Goal: Task Accomplishment & Management: Manage account settings

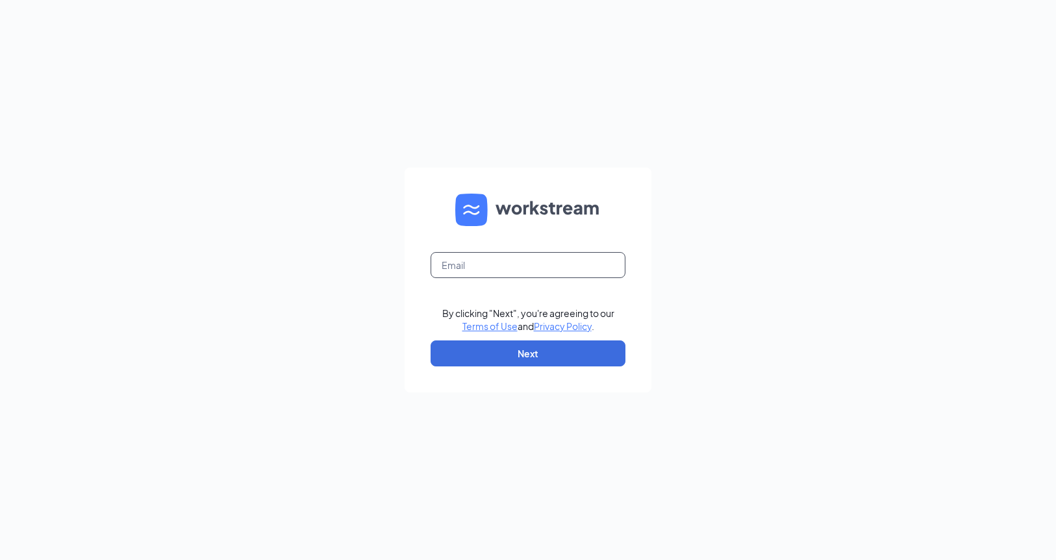
click at [501, 273] on input "text" at bounding box center [528, 265] width 195 height 26
type input "[PERSON_NAME][EMAIL_ADDRESS][PERSON_NAME][DOMAIN_NAME]"
click at [544, 359] on button "Next" at bounding box center [528, 353] width 195 height 26
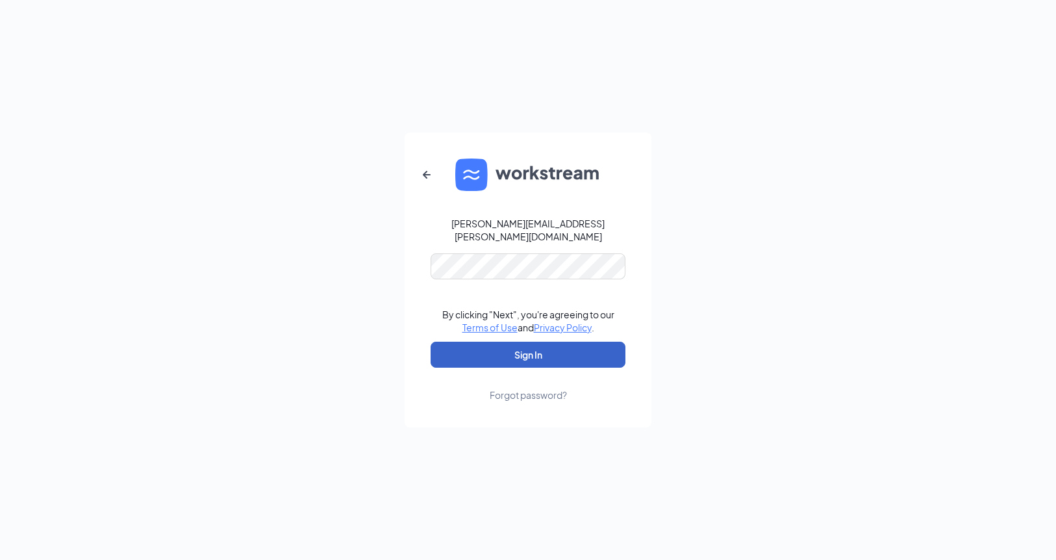
click at [550, 345] on button "Sign In" at bounding box center [528, 355] width 195 height 26
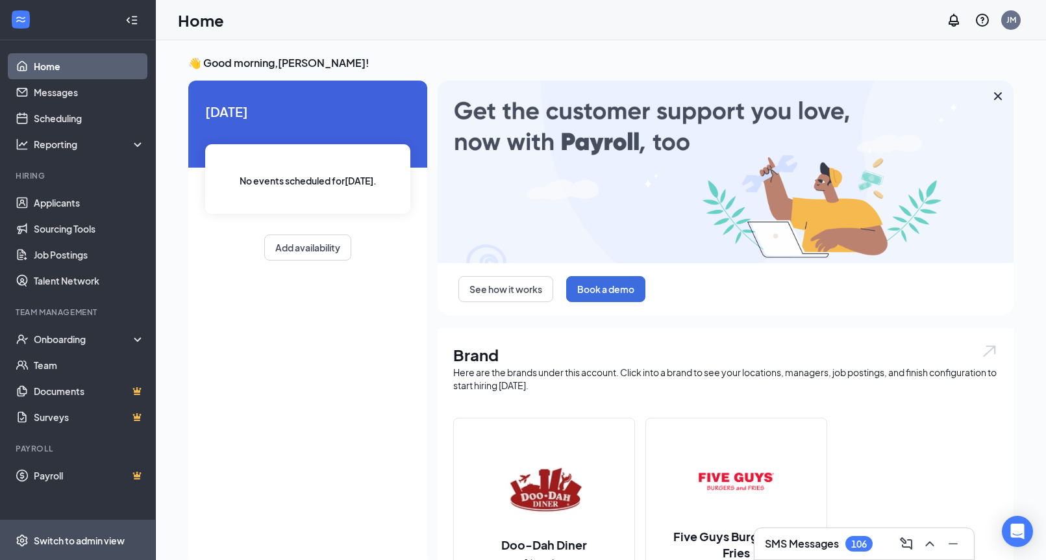
click at [84, 535] on div "Switch to admin view" at bounding box center [79, 540] width 91 height 13
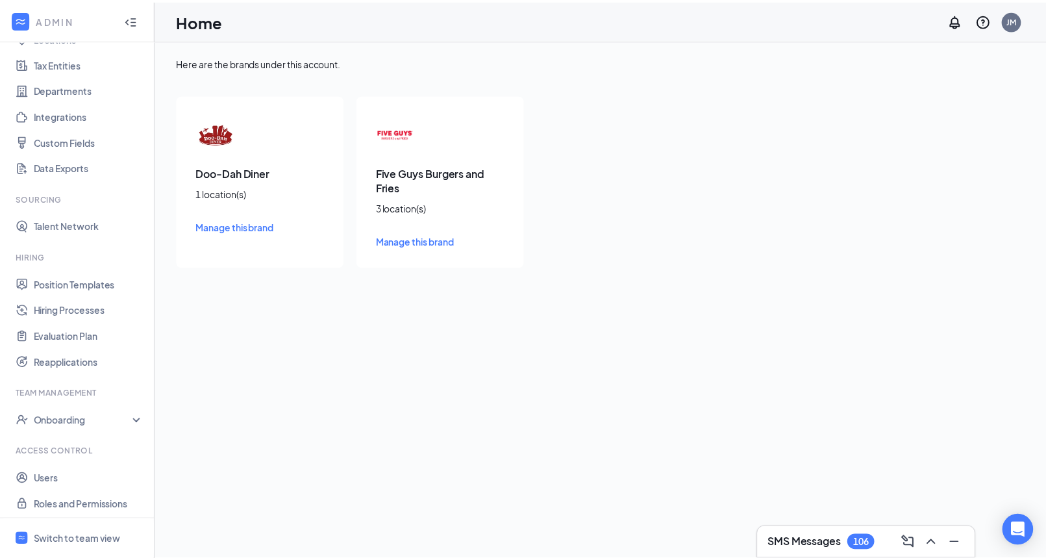
scroll to position [91, 0]
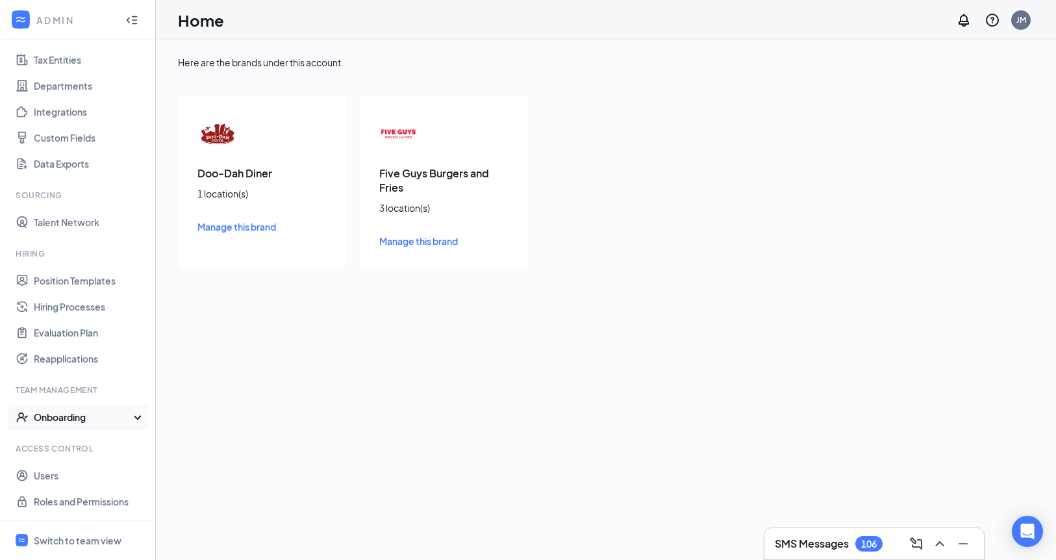
click at [73, 415] on div "Onboarding" at bounding box center [84, 416] width 100 height 13
click at [79, 440] on link "Onboarding Processes" at bounding box center [89, 443] width 111 height 26
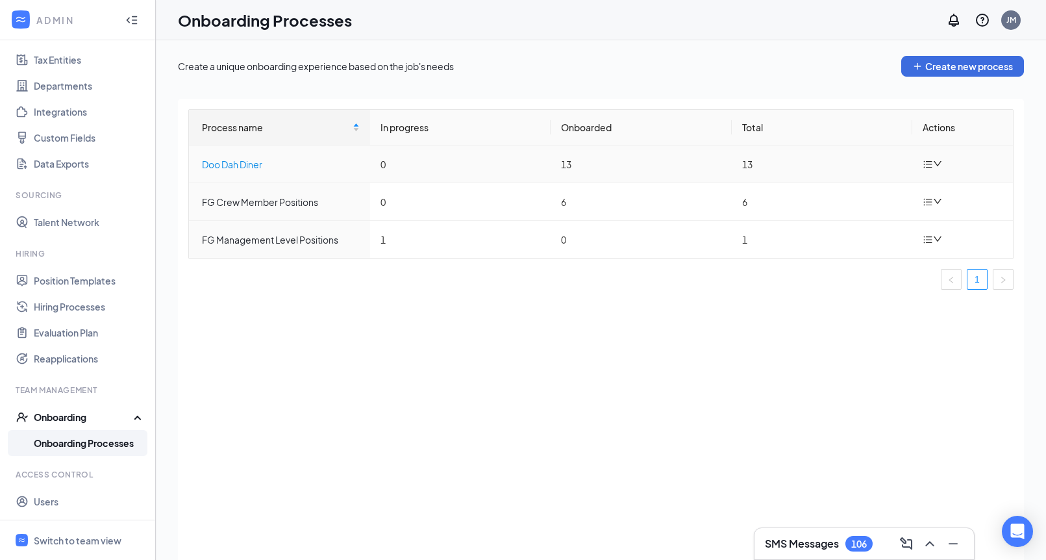
click at [239, 168] on div "Doo Dah Diner" at bounding box center [281, 164] width 158 height 14
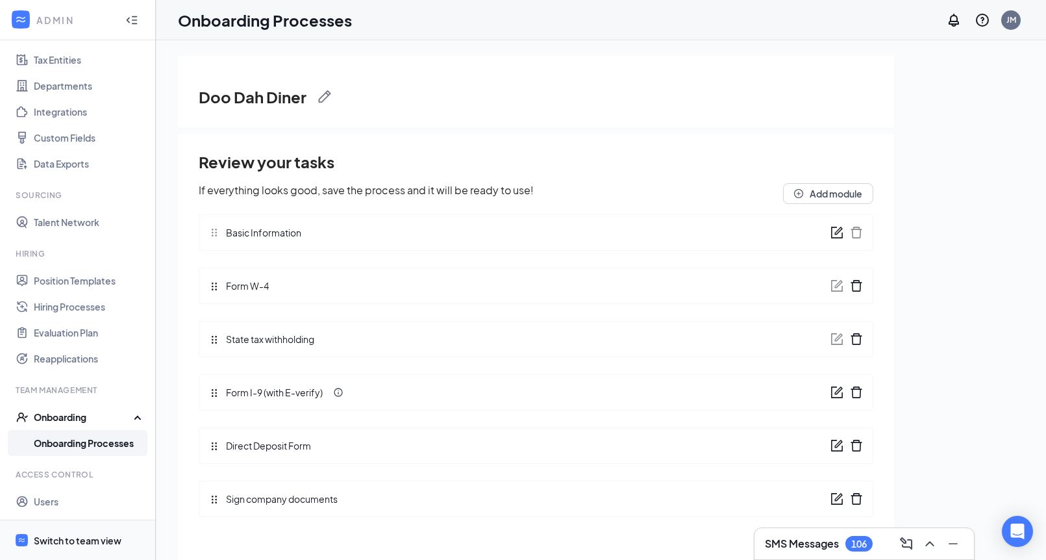
click at [63, 539] on div "Switch to team view" at bounding box center [78, 540] width 88 height 13
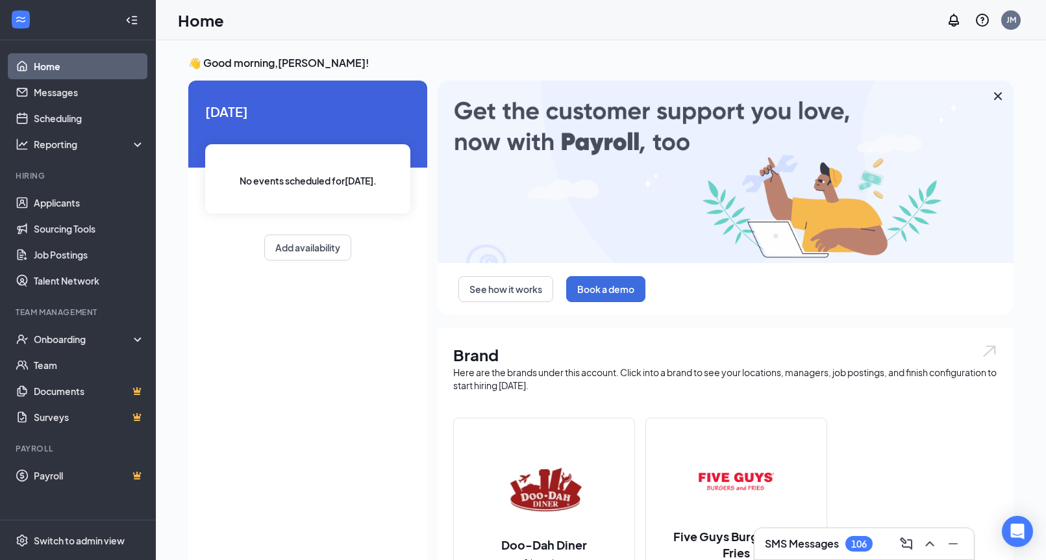
scroll to position [279, 0]
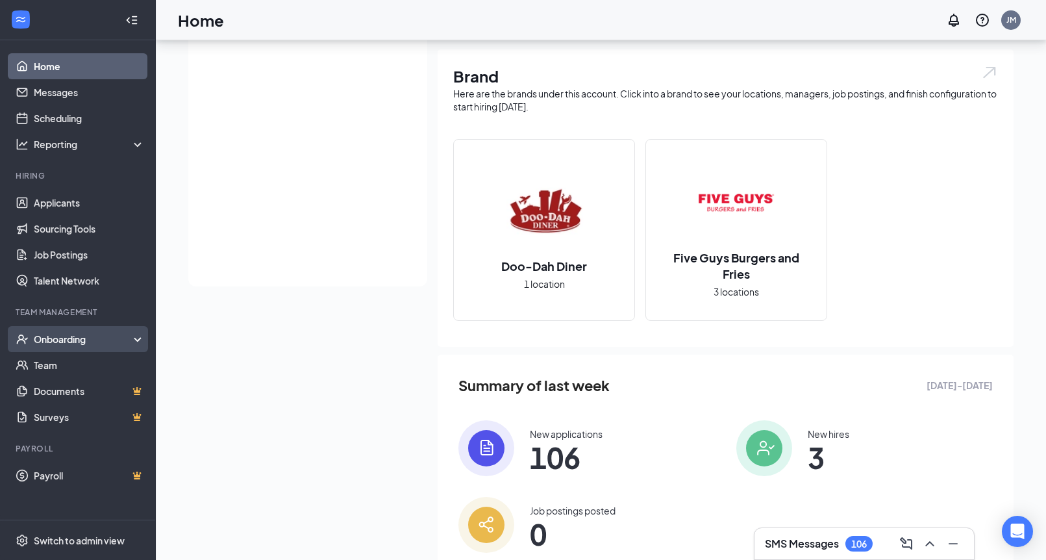
click at [66, 337] on div "Onboarding" at bounding box center [84, 338] width 100 height 13
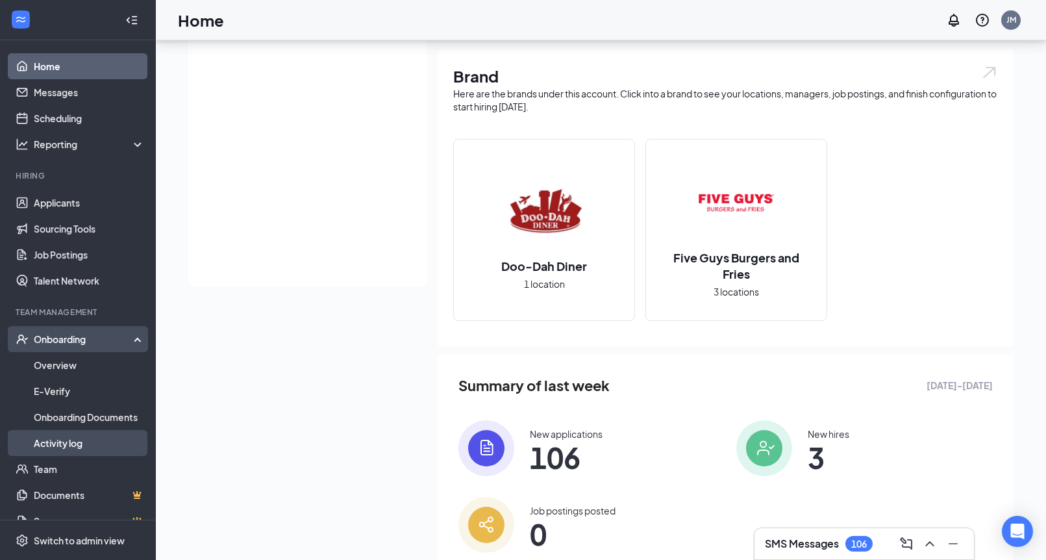
click at [61, 447] on link "Activity log" at bounding box center [89, 443] width 111 height 26
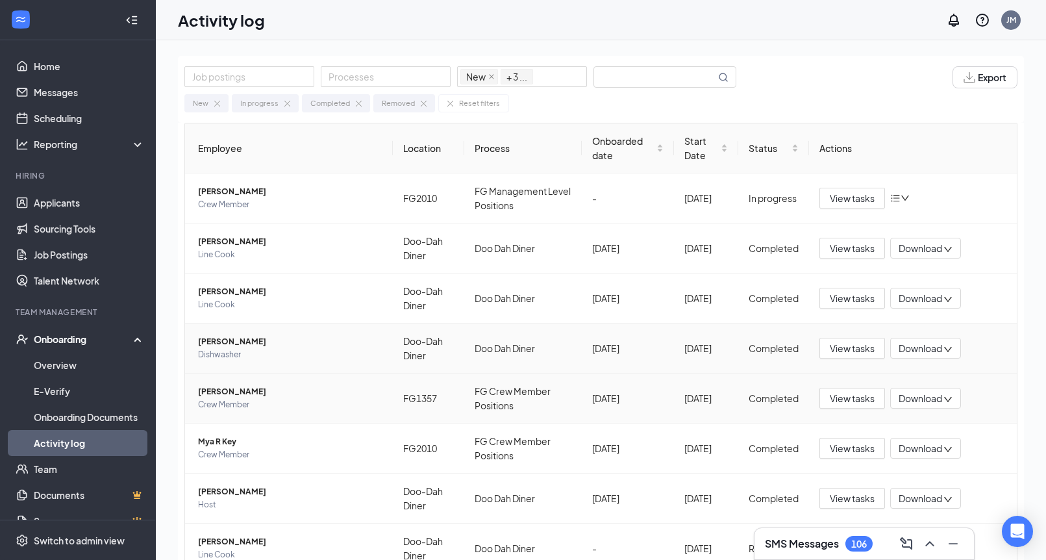
scroll to position [148, 0]
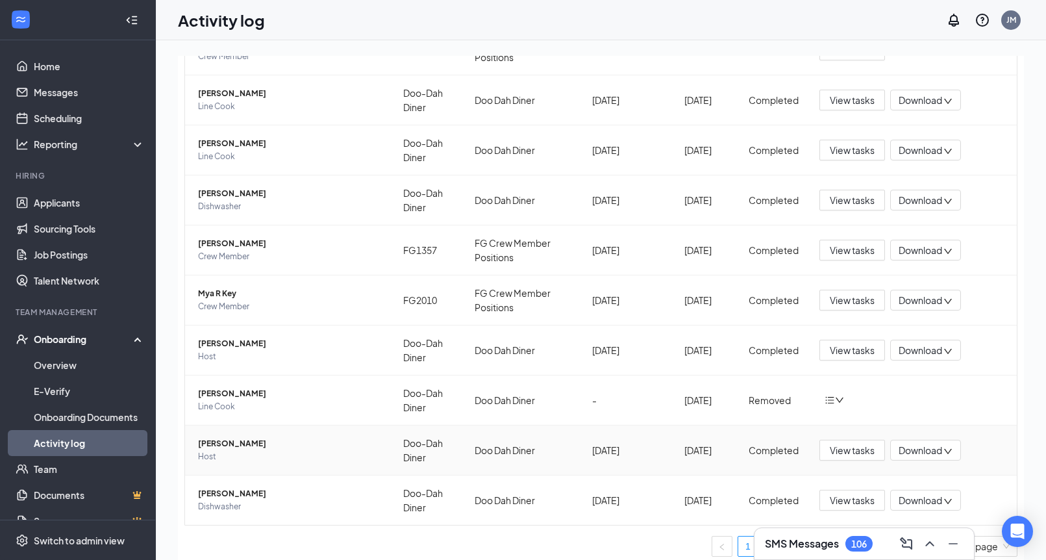
click at [246, 450] on span "Host" at bounding box center [290, 456] width 184 height 13
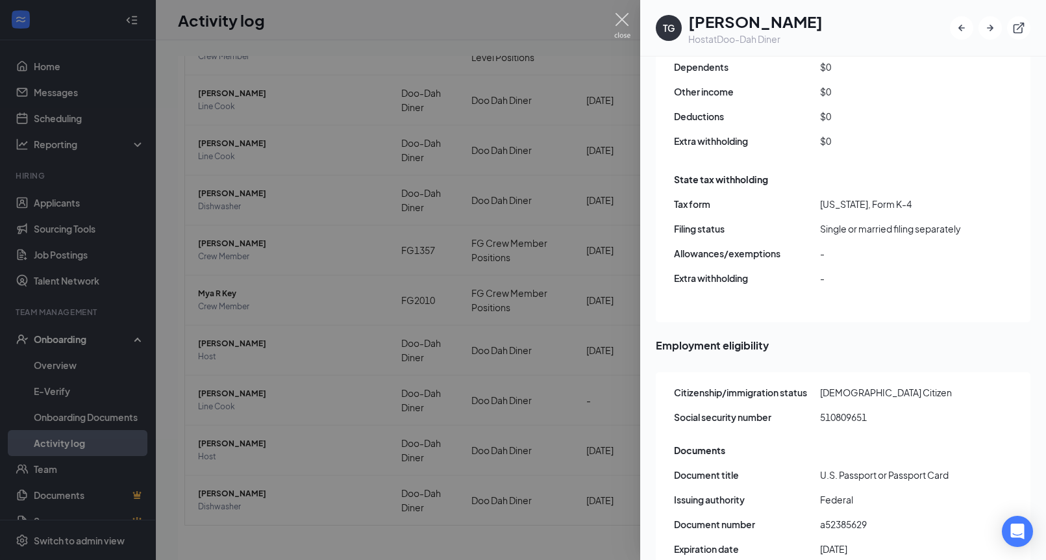
click at [625, 17] on img at bounding box center [622, 25] width 16 height 25
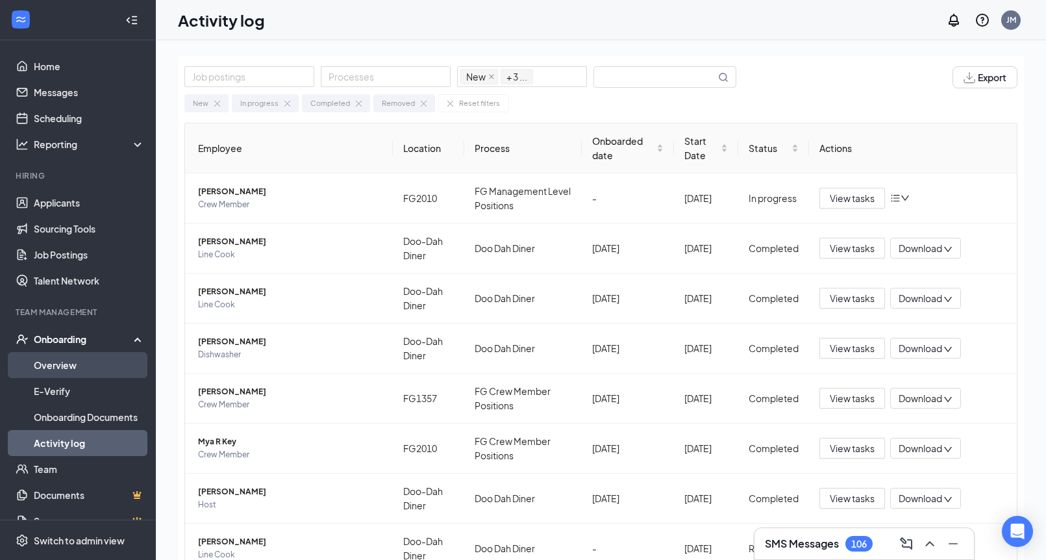
click at [56, 369] on link "Overview" at bounding box center [89, 365] width 111 height 26
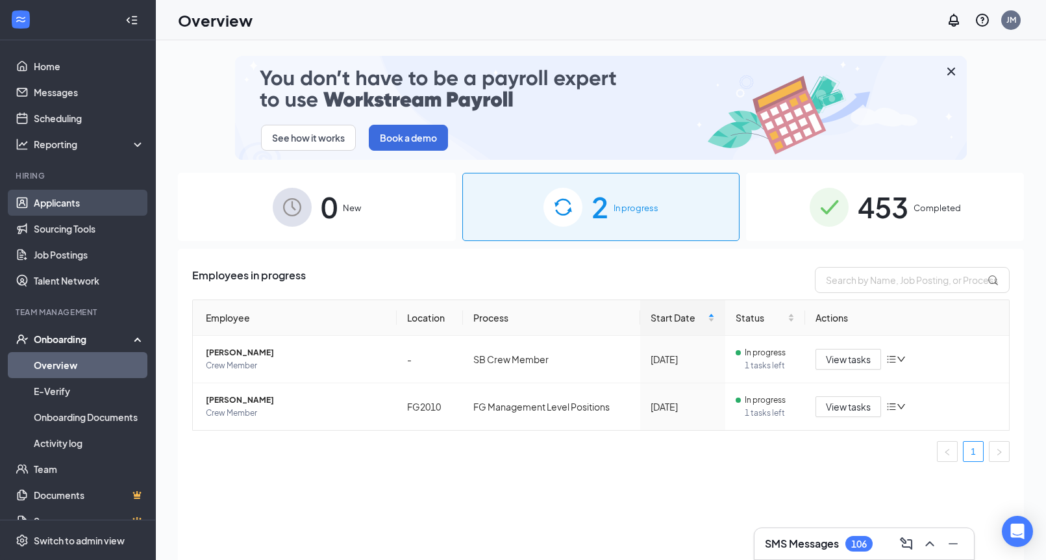
click at [60, 202] on link "Applicants" at bounding box center [89, 203] width 111 height 26
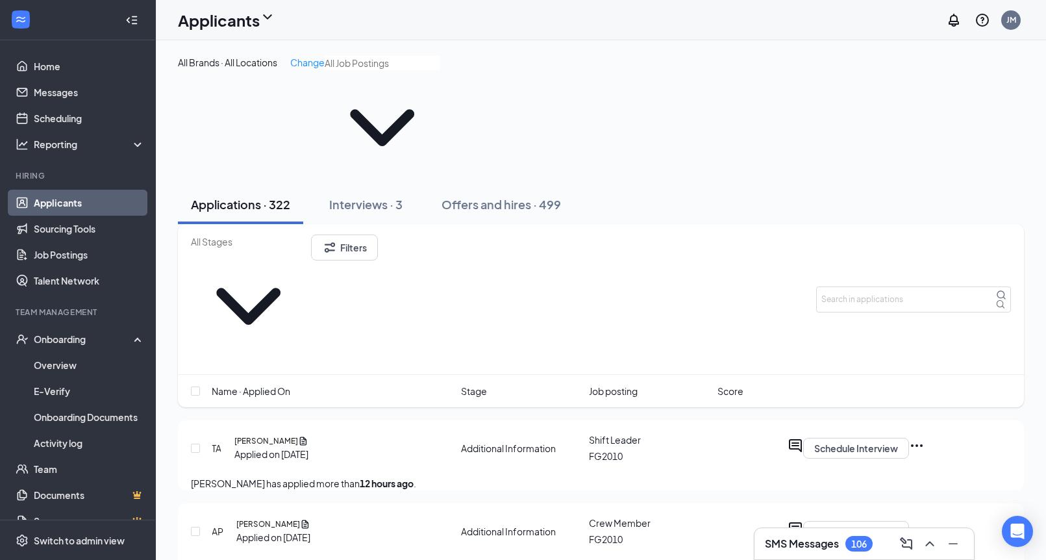
click at [325, 70] on input "text" at bounding box center [382, 63] width 115 height 14
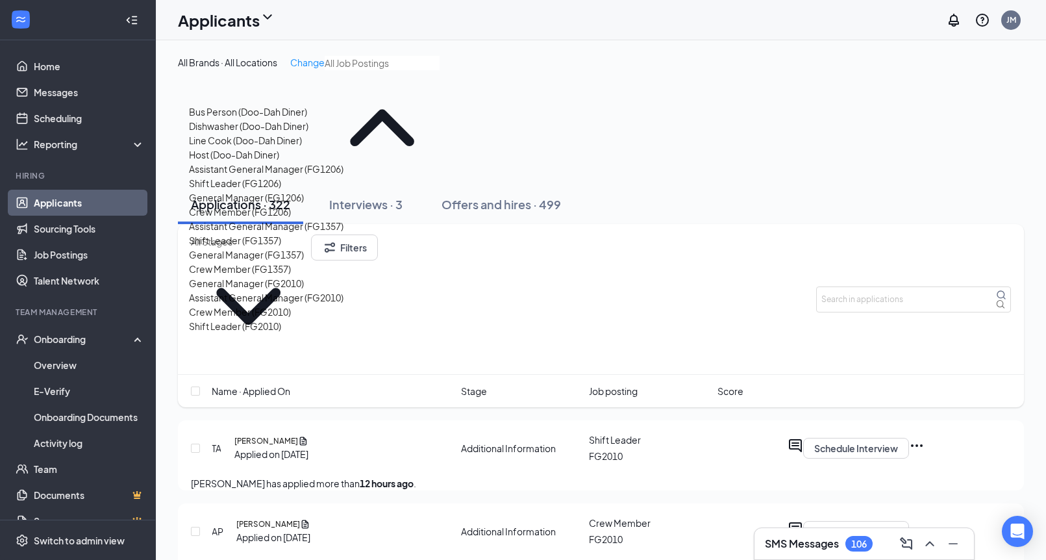
scroll to position [21, 0]
click at [274, 162] on div "Host (Doo-Dah Diner)" at bounding box center [234, 154] width 90 height 14
type input "Host (Doo-Dah Diner)"
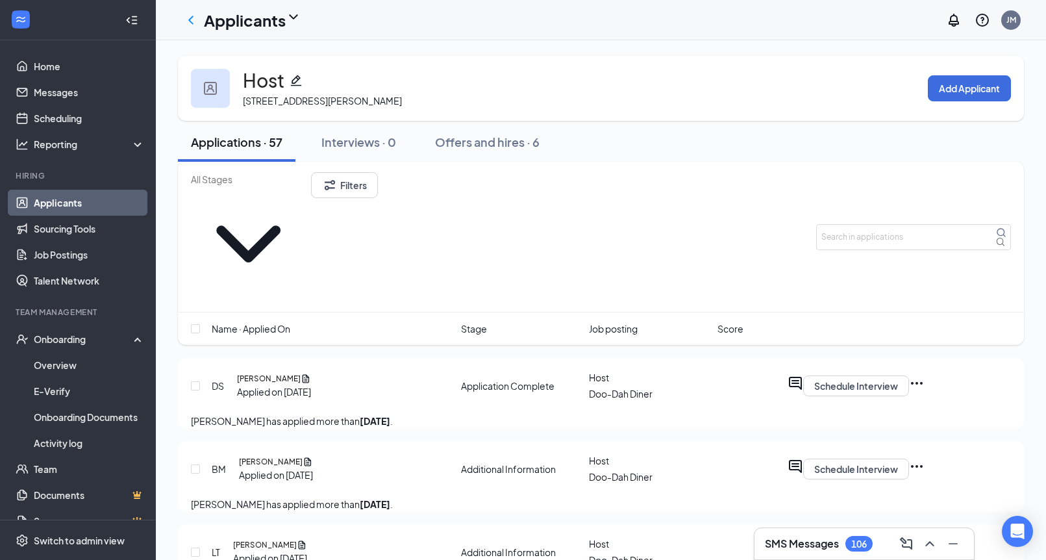
click at [293, 186] on input "text" at bounding box center [248, 179] width 115 height 14
click at [282, 223] on div "Application Complete (55)" at bounding box center [257, 216] width 110 height 14
type input "Application Complete (55)"
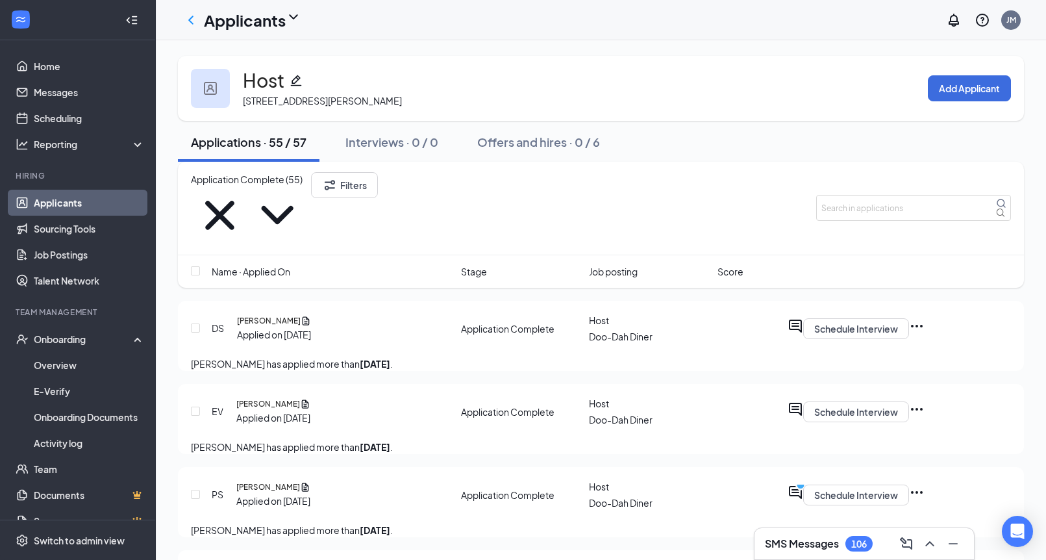
click at [293, 186] on input "Application Complete (55)" at bounding box center [248, 179] width 115 height 14
click at [192, 21] on icon "ChevronLeft" at bounding box center [191, 20] width 16 height 16
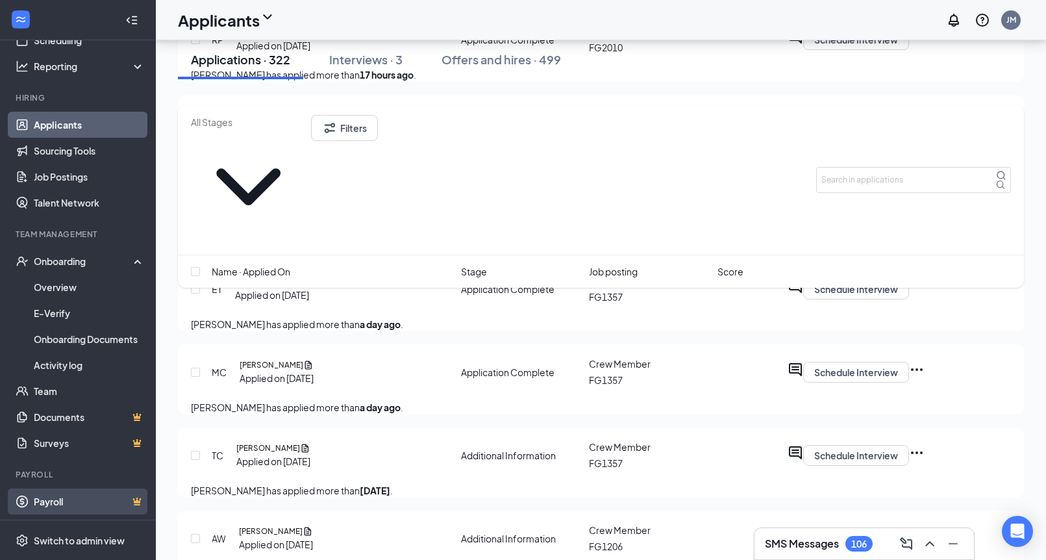
scroll to position [887, 0]
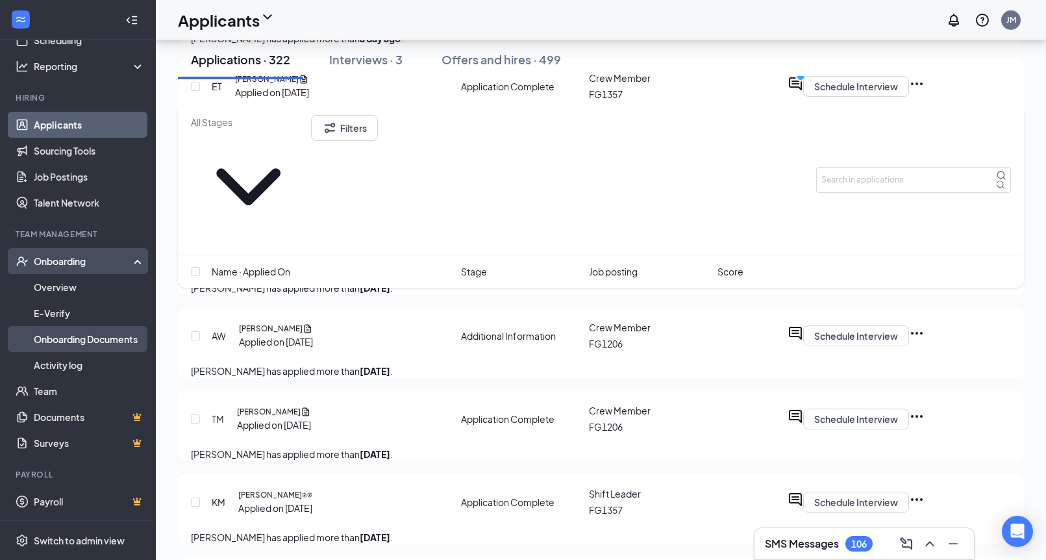
click at [70, 339] on link "Onboarding Documents" at bounding box center [89, 339] width 111 height 26
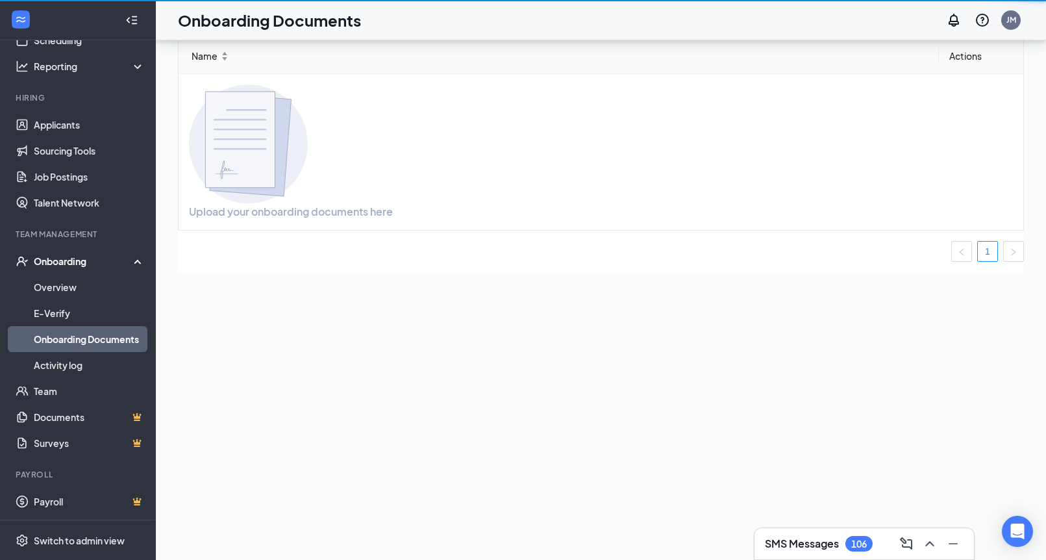
scroll to position [58, 0]
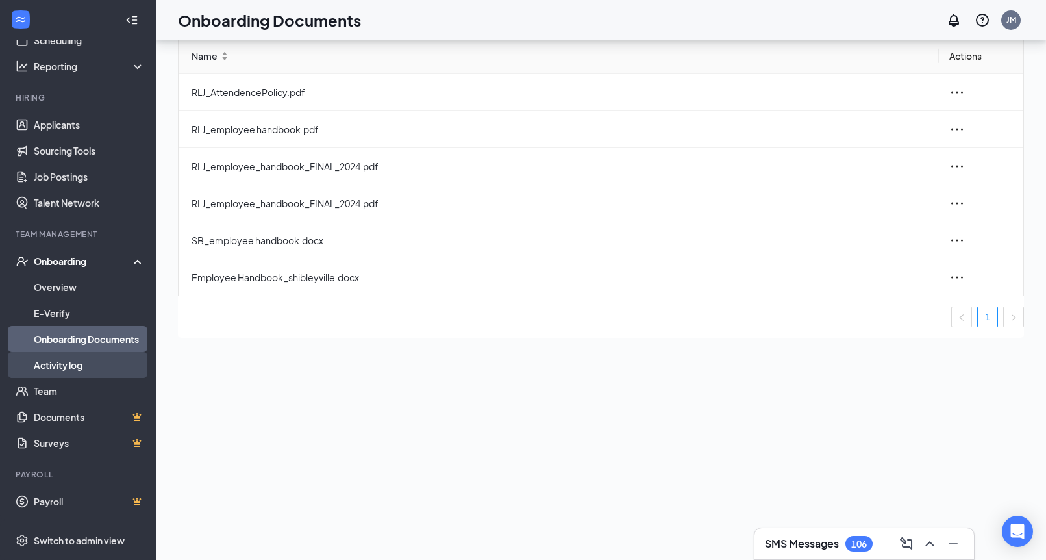
click at [63, 366] on link "Activity log" at bounding box center [89, 365] width 111 height 26
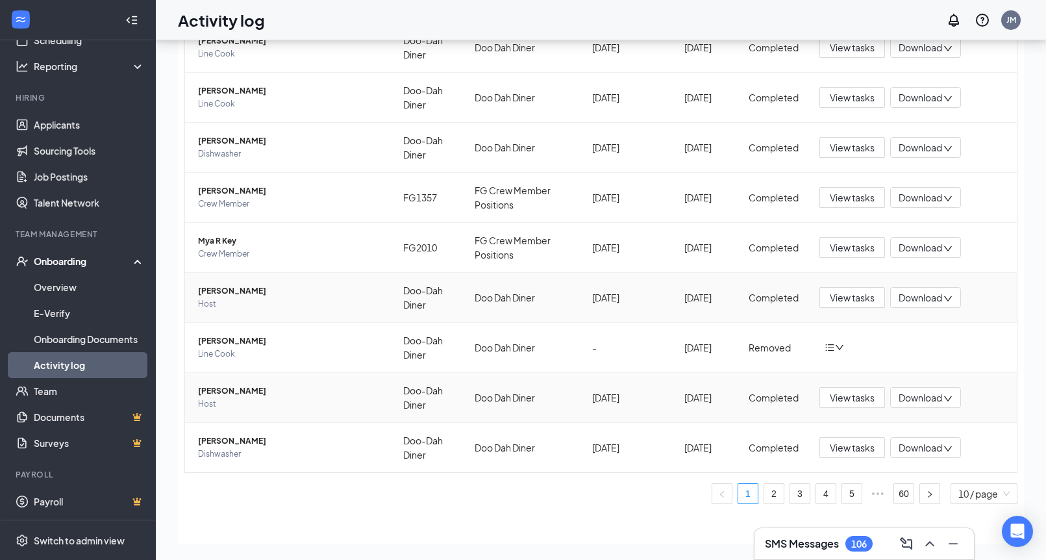
scroll to position [148, 0]
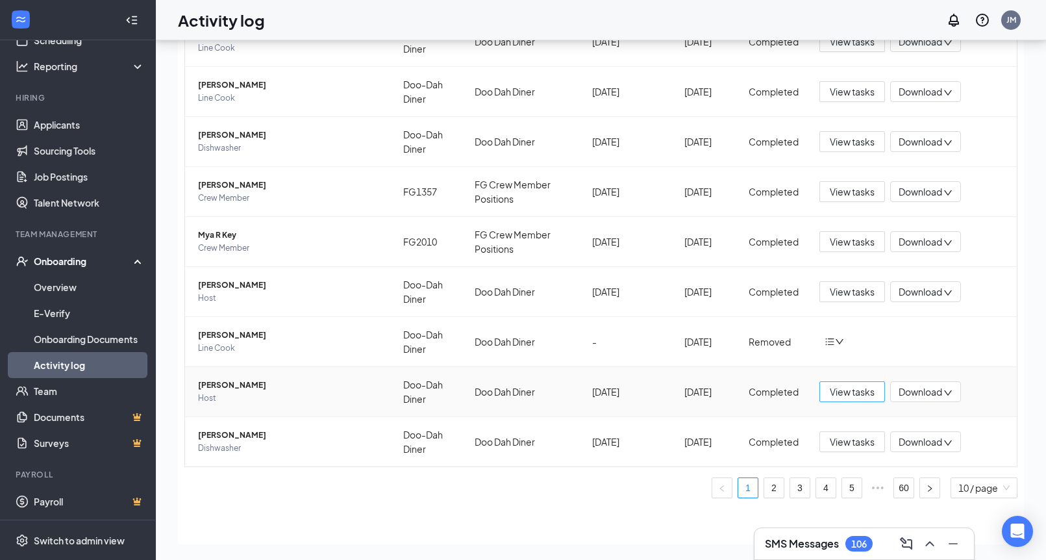
click at [830, 386] on span "View tasks" at bounding box center [852, 391] width 45 height 14
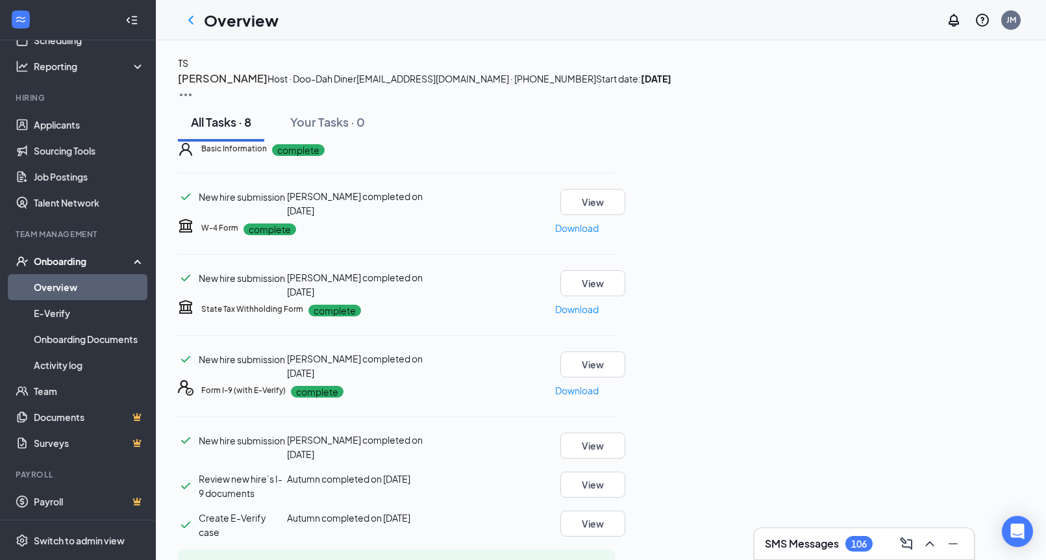
click at [971, 84] on div "TS [PERSON_NAME] Host · Doo-Dah Diner [EMAIL_ADDRESS][DOMAIN_NAME] · [PHONE_NUM…" at bounding box center [601, 79] width 846 height 47
click at [194, 87] on img at bounding box center [186, 95] width 16 height 16
click at [821, 103] on div "TS [PERSON_NAME] Host · Doo-Dah Diner [EMAIL_ADDRESS][DOMAIN_NAME] · [PHONE_NUM…" at bounding box center [601, 79] width 846 height 47
click at [194, 87] on img at bounding box center [186, 95] width 16 height 16
click at [982, 110] on span "View details" at bounding box center [980, 108] width 51 height 14
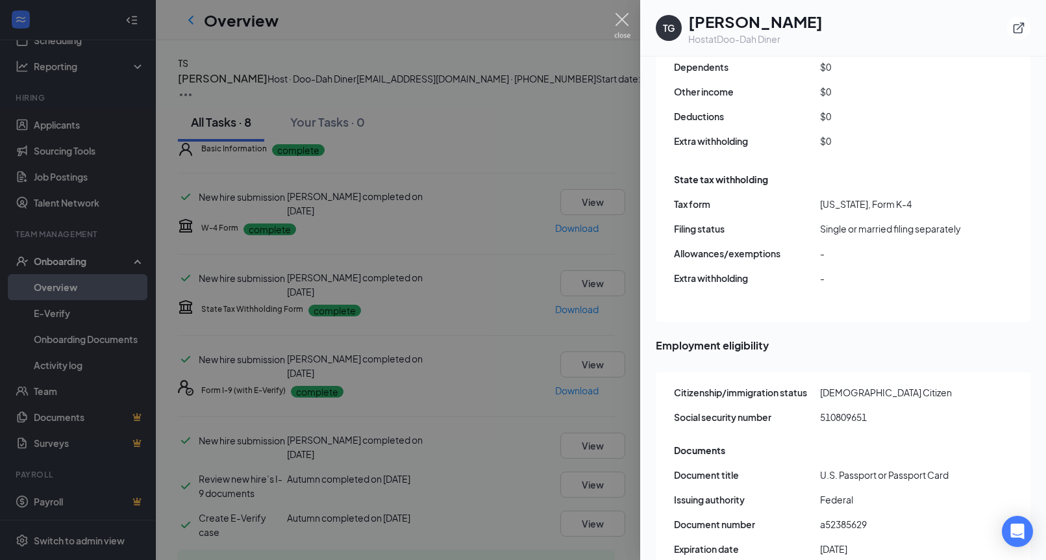
click at [623, 19] on img at bounding box center [622, 25] width 16 height 25
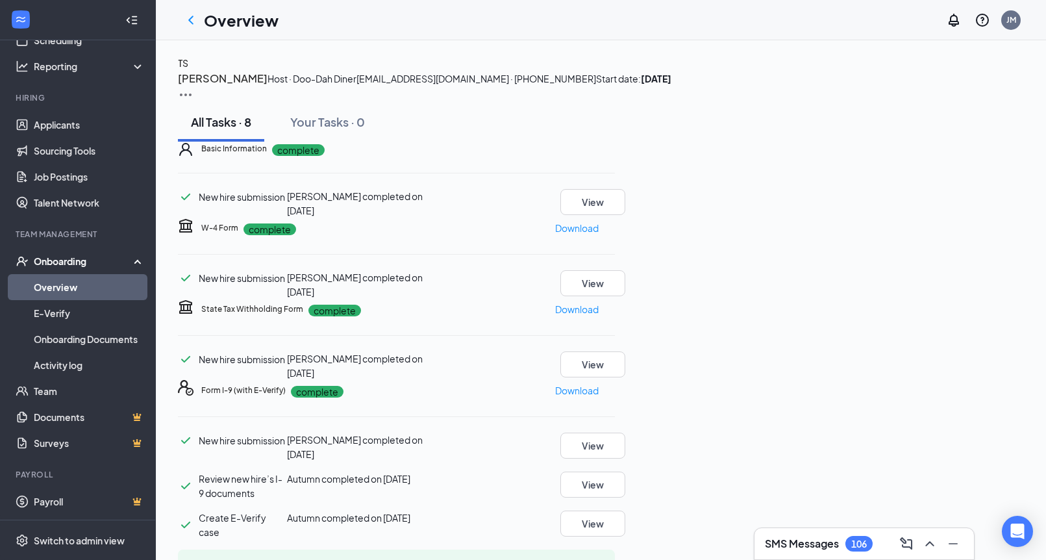
click at [710, 142] on div "All Tasks · 8 Your Tasks · 0" at bounding box center [601, 122] width 846 height 39
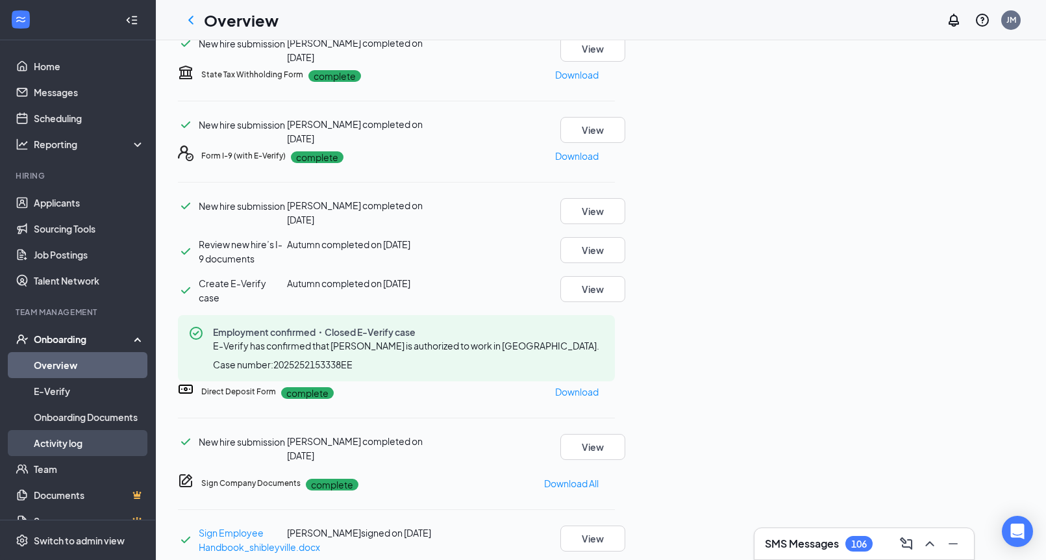
click at [73, 444] on link "Activity log" at bounding box center [89, 443] width 111 height 26
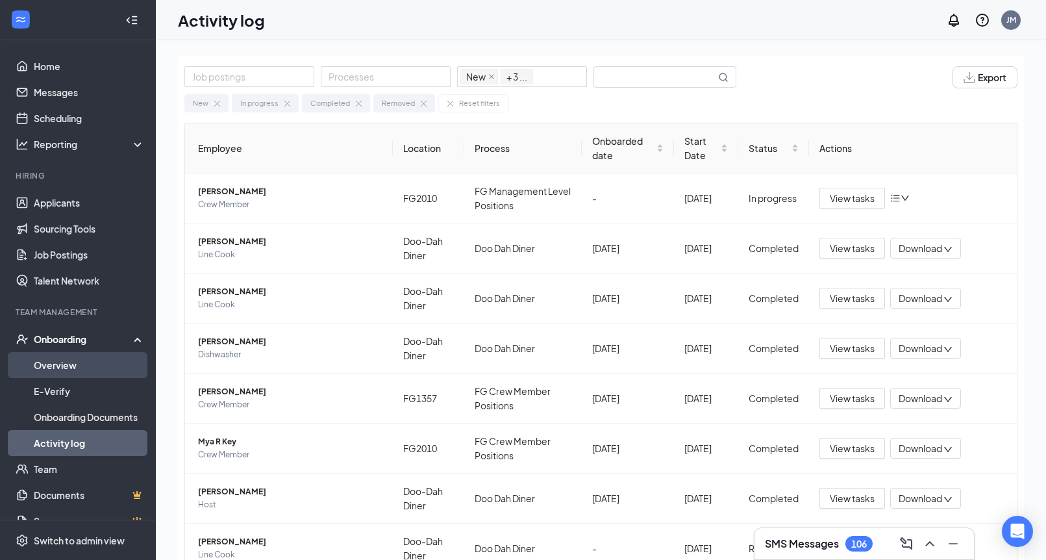
click at [54, 364] on link "Overview" at bounding box center [89, 365] width 111 height 26
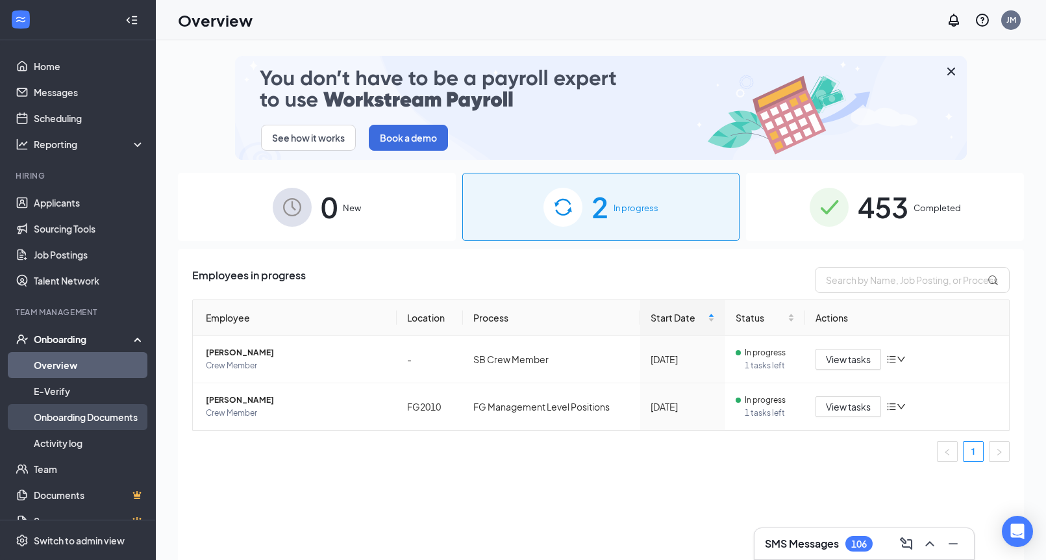
click at [59, 419] on link "Onboarding Documents" at bounding box center [89, 417] width 111 height 26
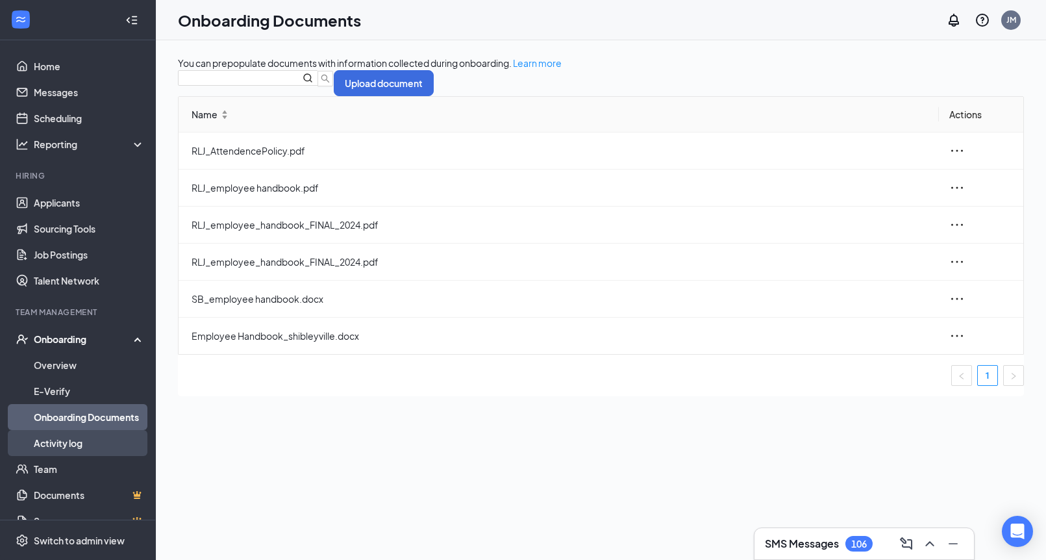
click at [58, 443] on link "Activity log" at bounding box center [89, 443] width 111 height 26
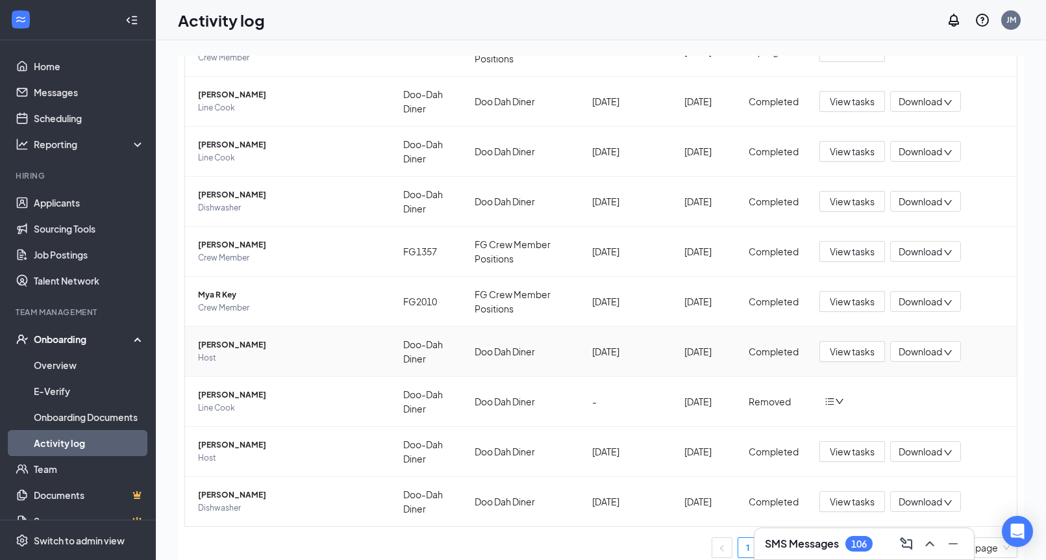
scroll to position [148, 0]
click at [936, 451] on span "Download" at bounding box center [921, 451] width 44 height 14
click at [984, 407] on td at bounding box center [913, 400] width 208 height 50
click at [240, 446] on span "[PERSON_NAME]" at bounding box center [290, 443] width 184 height 13
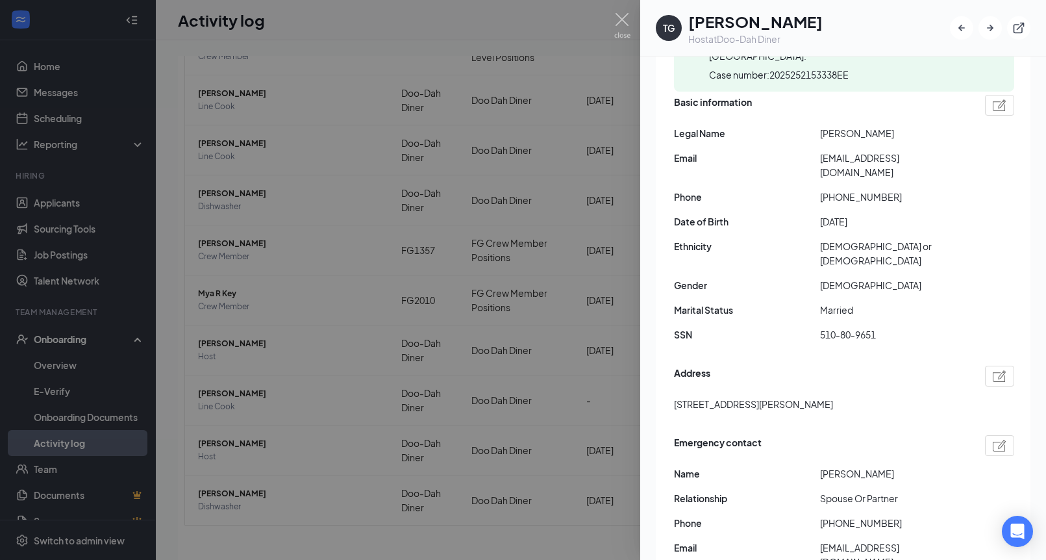
scroll to position [165, 0]
click at [626, 22] on img at bounding box center [622, 25] width 16 height 25
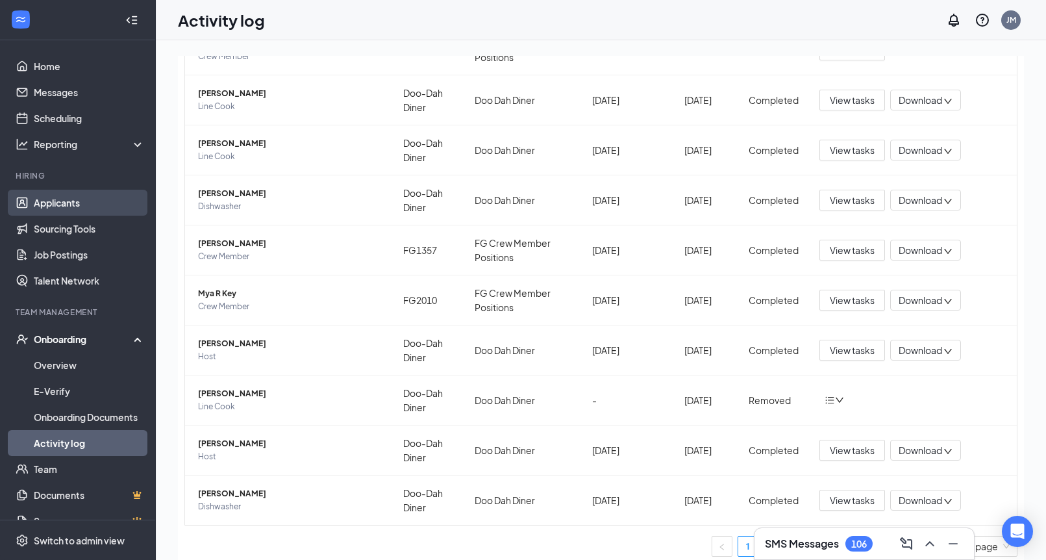
click at [68, 206] on link "Applicants" at bounding box center [89, 203] width 111 height 26
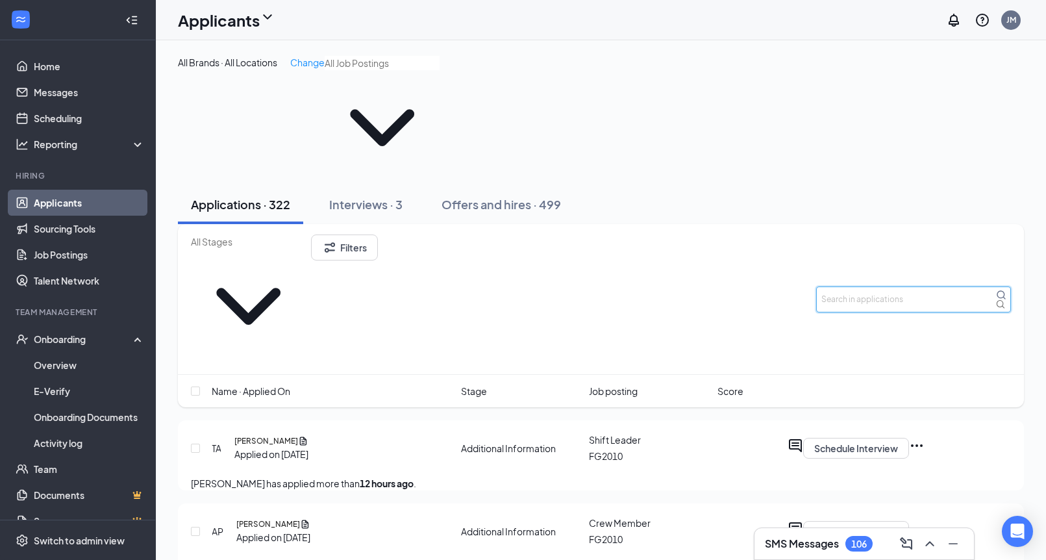
click at [884, 286] on input "text" at bounding box center [913, 299] width 195 height 26
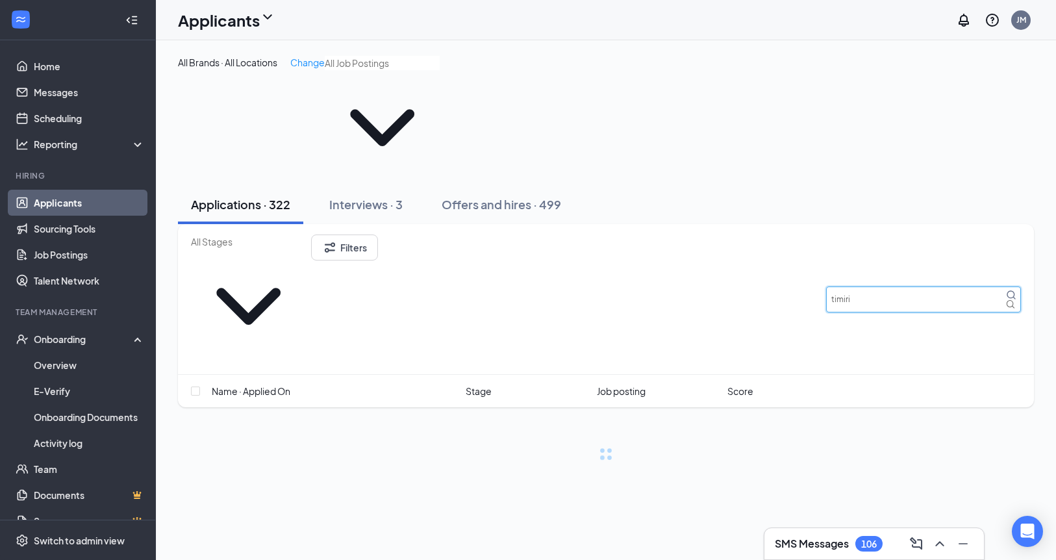
type input "timirie"
drag, startPoint x: 893, startPoint y: 198, endPoint x: 808, endPoint y: 197, distance: 85.1
click at [808, 234] on div "Filters timirie" at bounding box center [606, 298] width 830 height 129
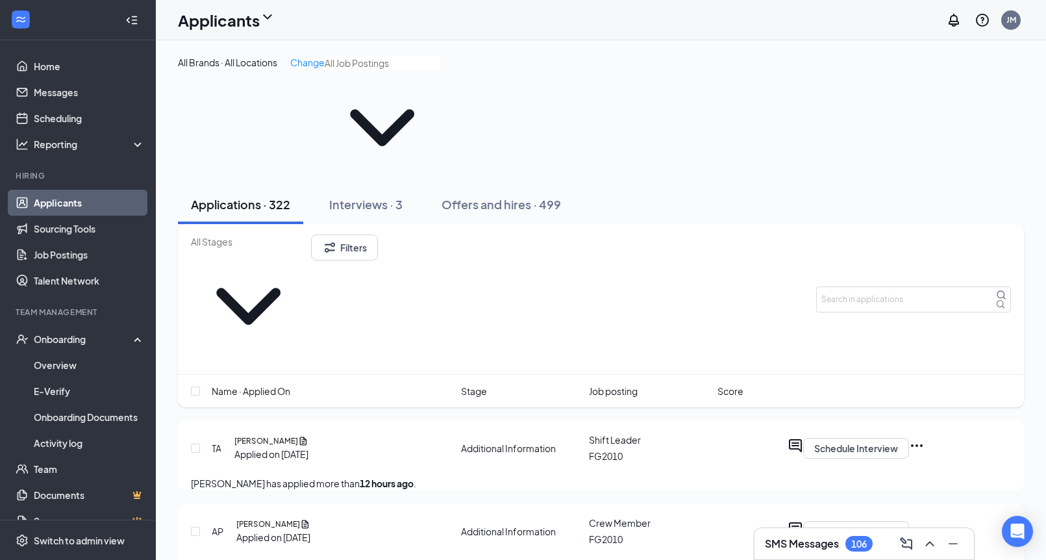
click at [641, 234] on div "Filters" at bounding box center [601, 298] width 820 height 129
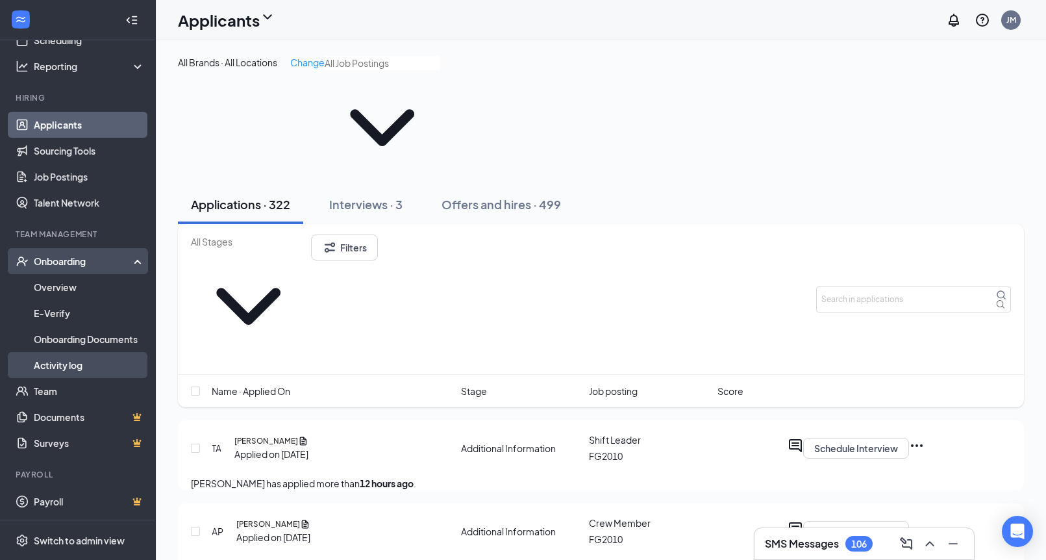
click at [67, 364] on link "Activity log" at bounding box center [89, 365] width 111 height 26
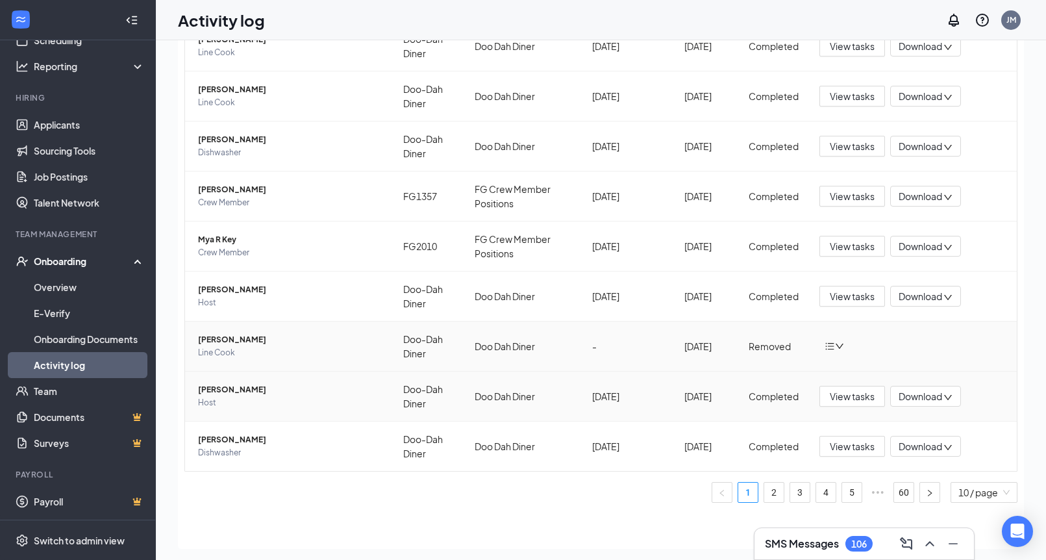
scroll to position [58, 0]
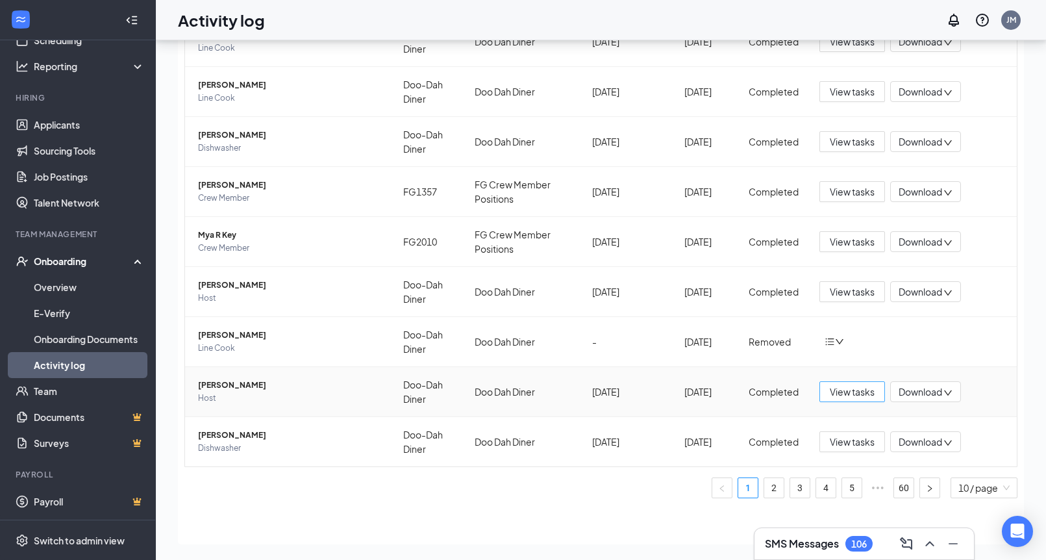
click at [838, 392] on span "View tasks" at bounding box center [852, 391] width 45 height 14
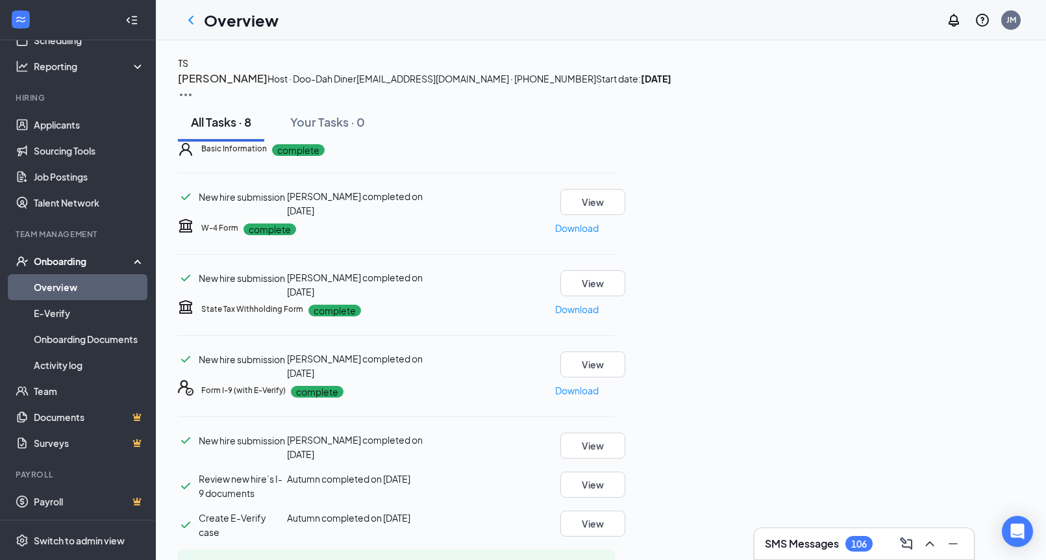
click at [64, 260] on div "Onboarding" at bounding box center [84, 261] width 100 height 13
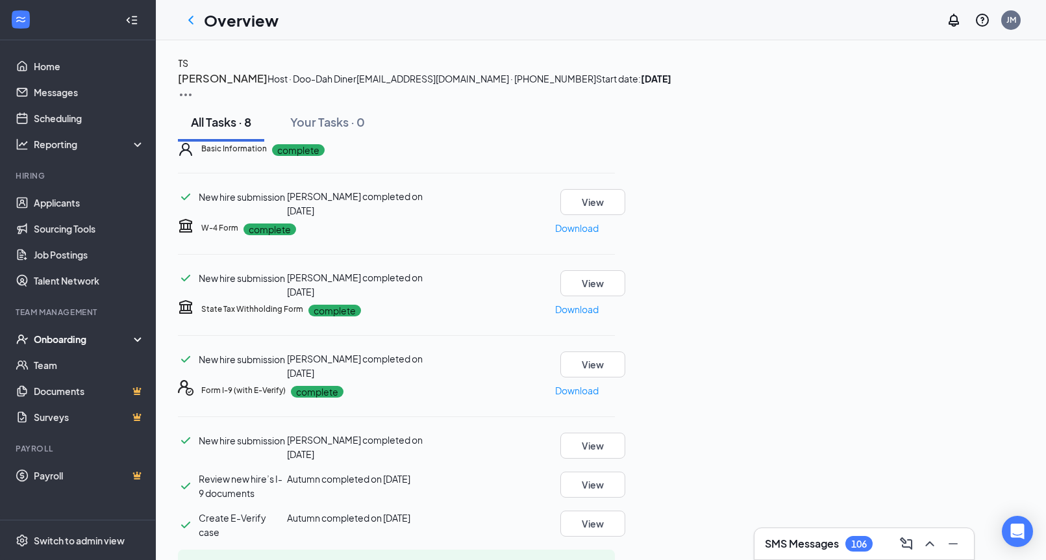
click at [65, 339] on div "Onboarding" at bounding box center [84, 338] width 100 height 13
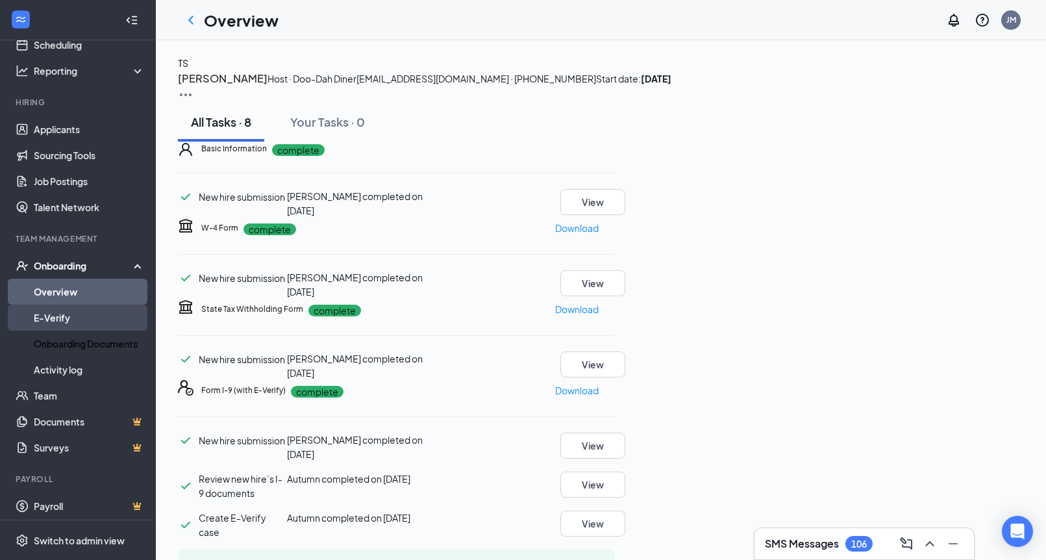
scroll to position [78, 0]
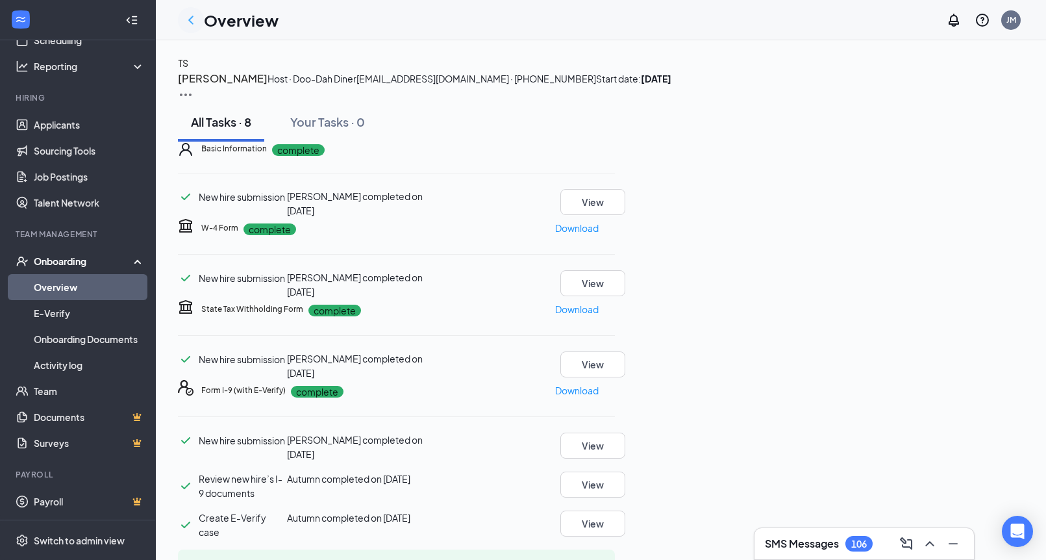
click at [188, 19] on icon "ChevronLeft" at bounding box center [191, 20] width 16 height 16
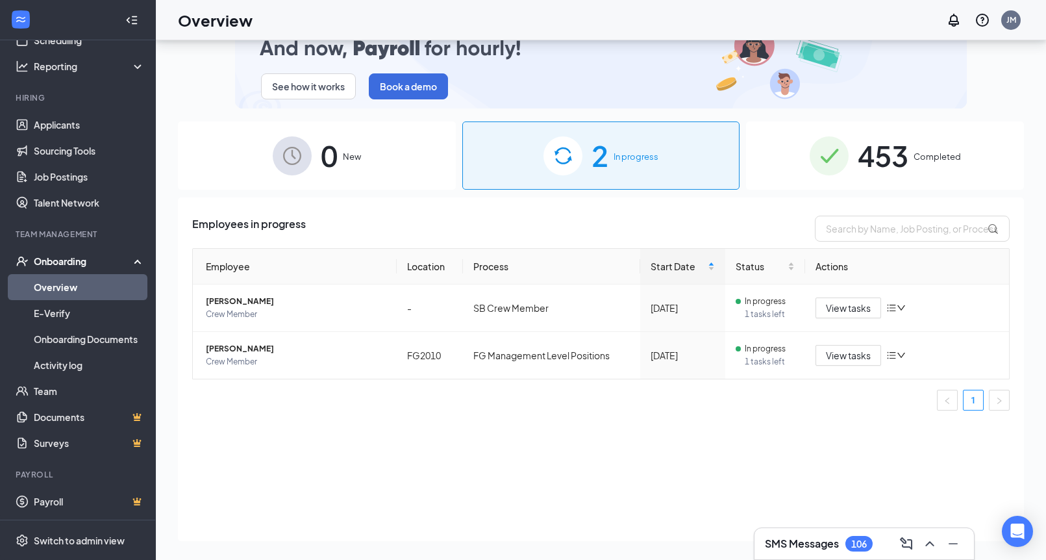
scroll to position [58, 0]
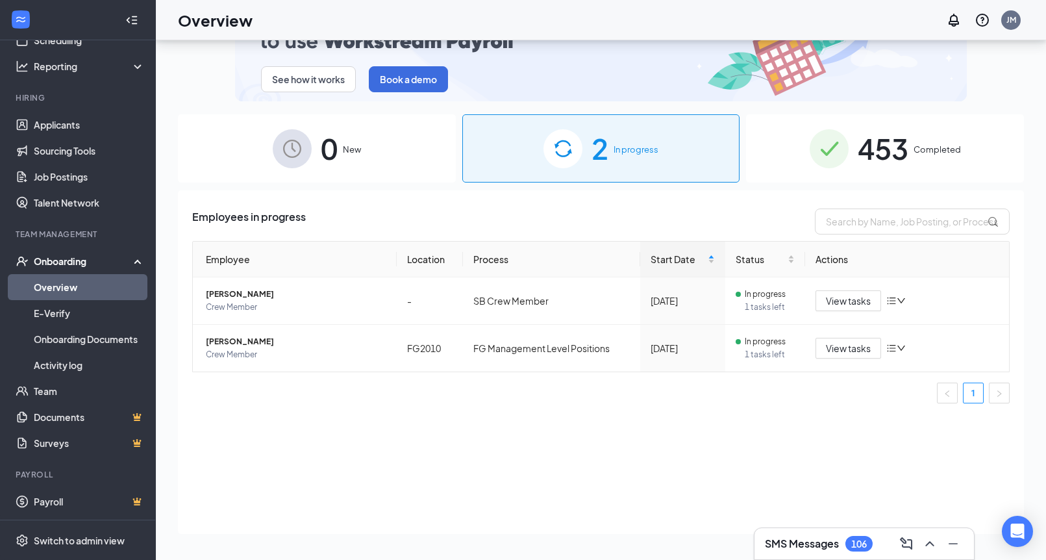
click at [879, 149] on span "453" at bounding box center [883, 148] width 51 height 45
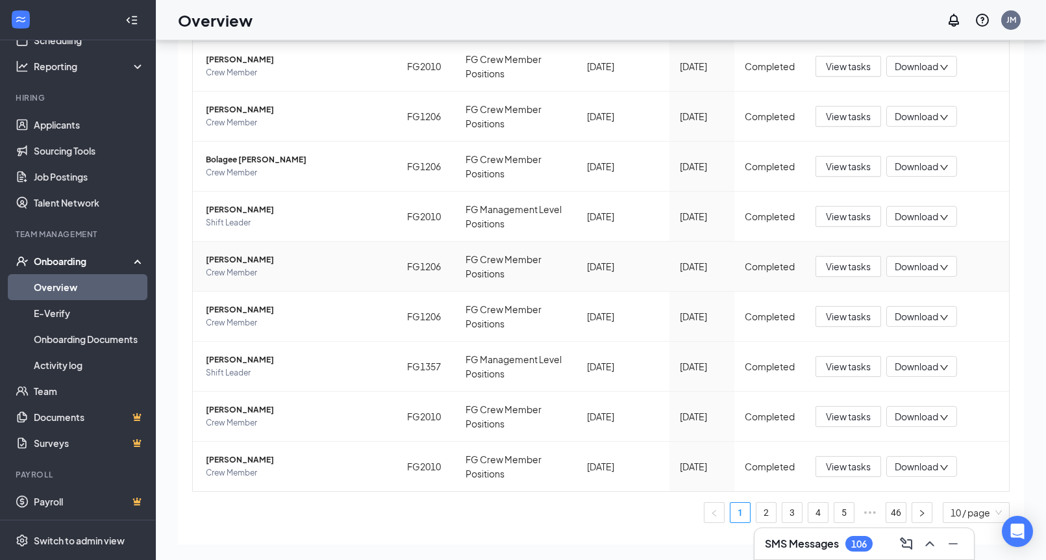
scroll to position [335, 0]
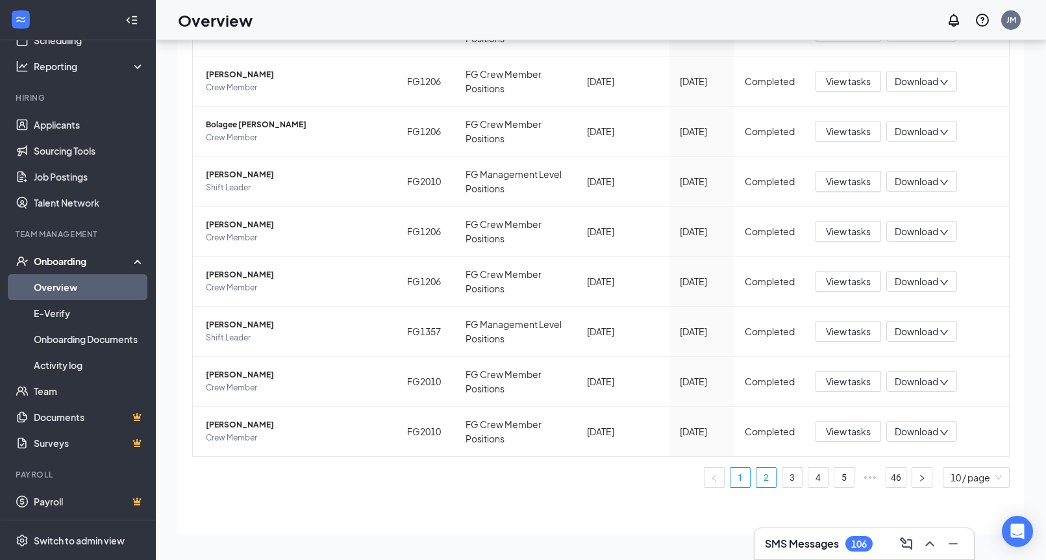
click at [759, 479] on link "2" at bounding box center [766, 477] width 19 height 19
click at [886, 479] on link "46" at bounding box center [895, 477] width 19 height 19
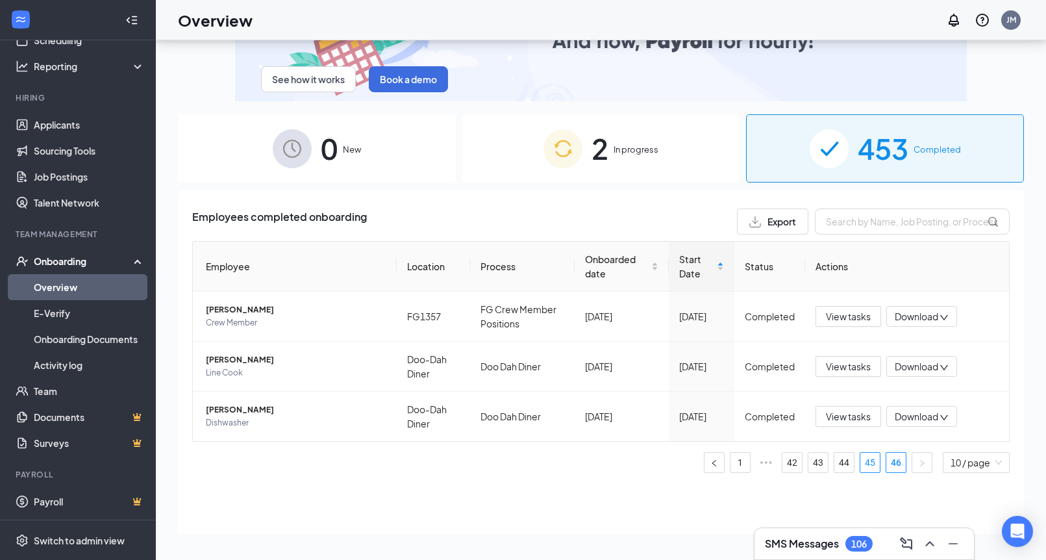
click at [871, 465] on link "45" at bounding box center [869, 462] width 19 height 19
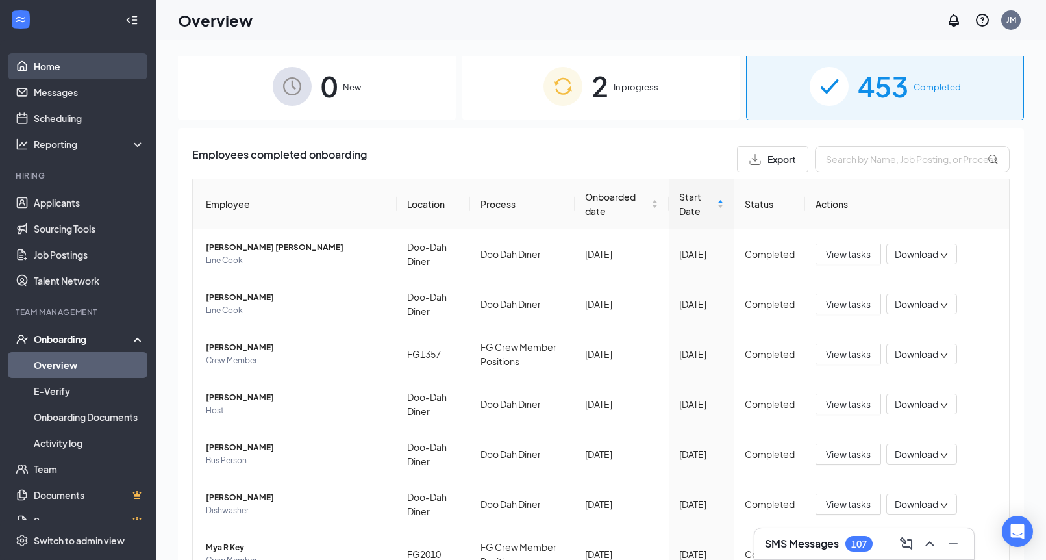
click at [48, 68] on link "Home" at bounding box center [89, 66] width 111 height 26
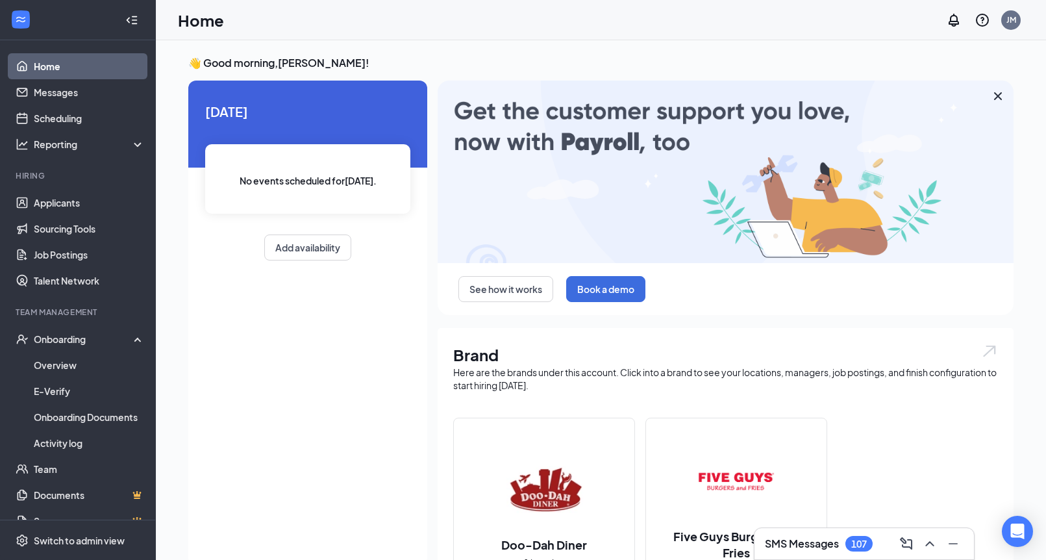
click at [559, 493] on img at bounding box center [544, 489] width 83 height 83
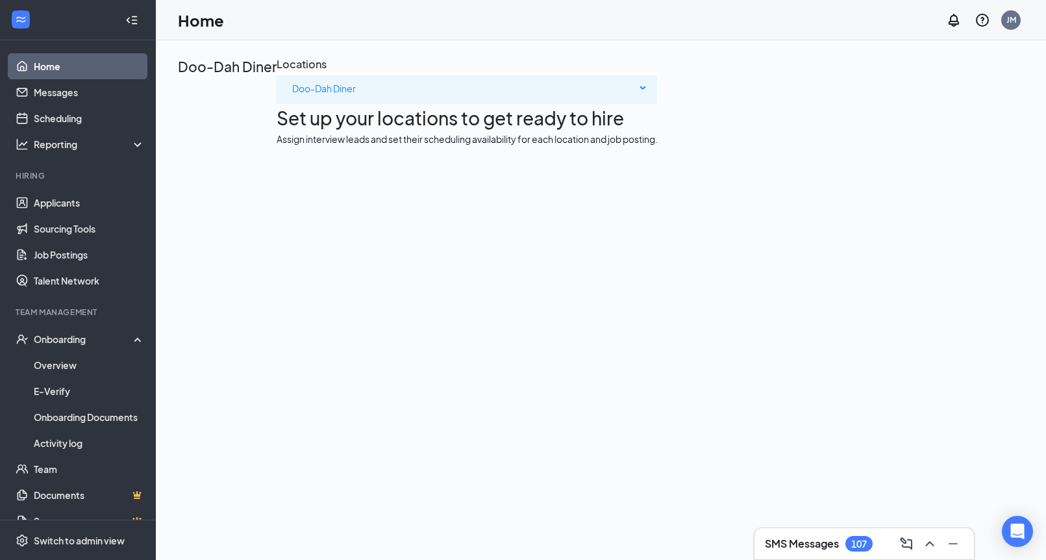
click at [292, 101] on span "Doo-Dah Diner" at bounding box center [464, 88] width 344 height 26
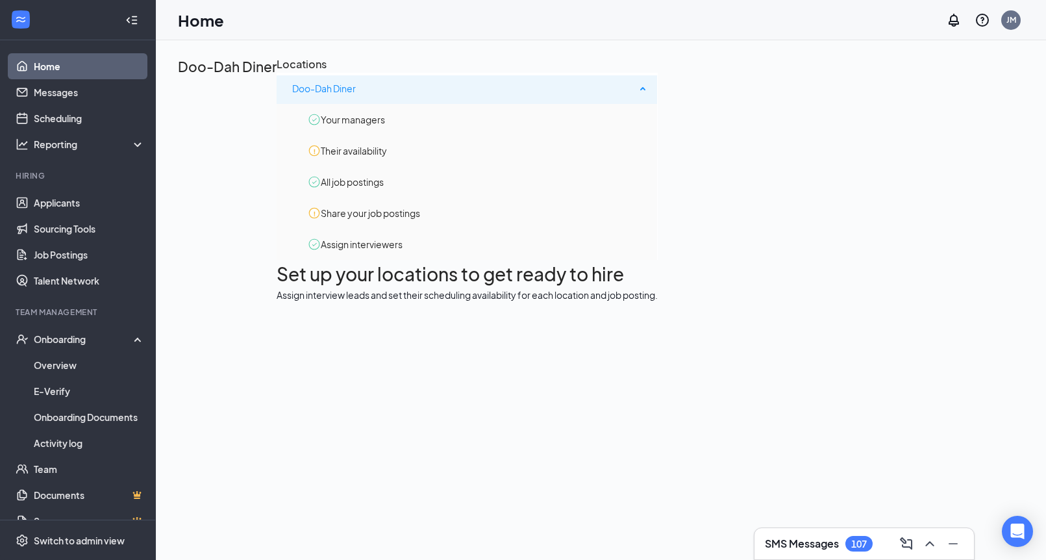
click at [292, 101] on span "Doo-Dah Diner" at bounding box center [464, 88] width 344 height 26
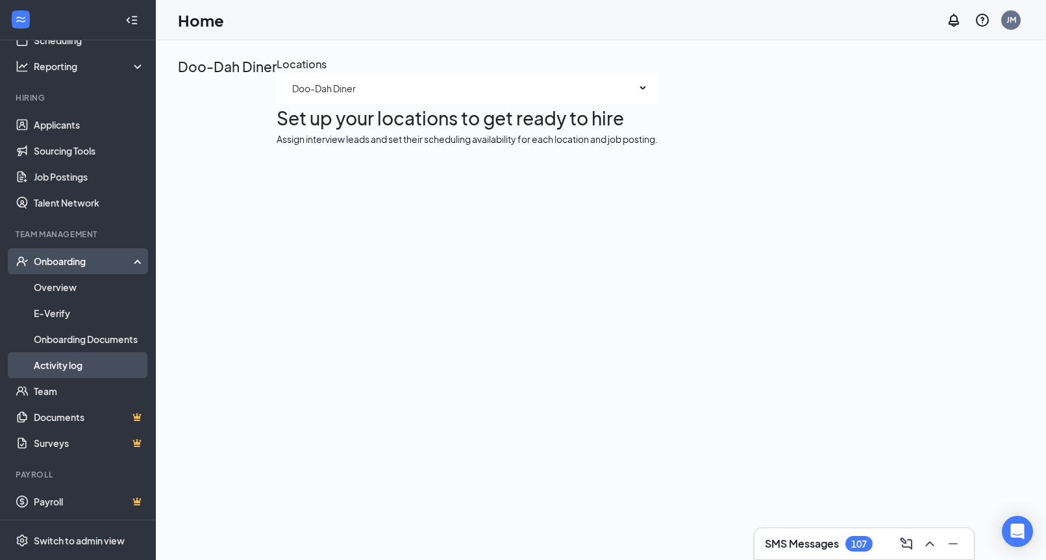
scroll to position [1, 0]
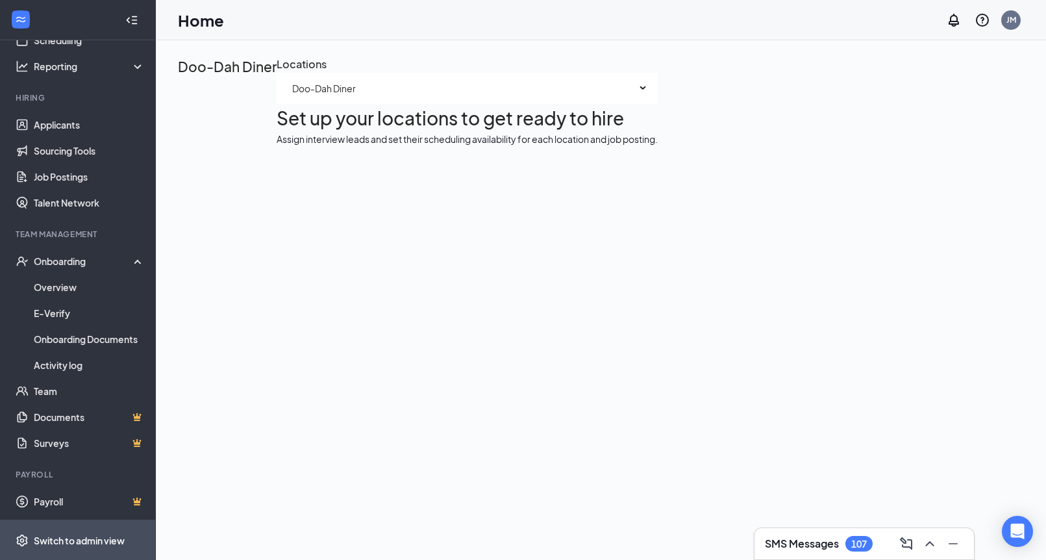
click at [80, 534] on div "Switch to admin view" at bounding box center [79, 540] width 91 height 13
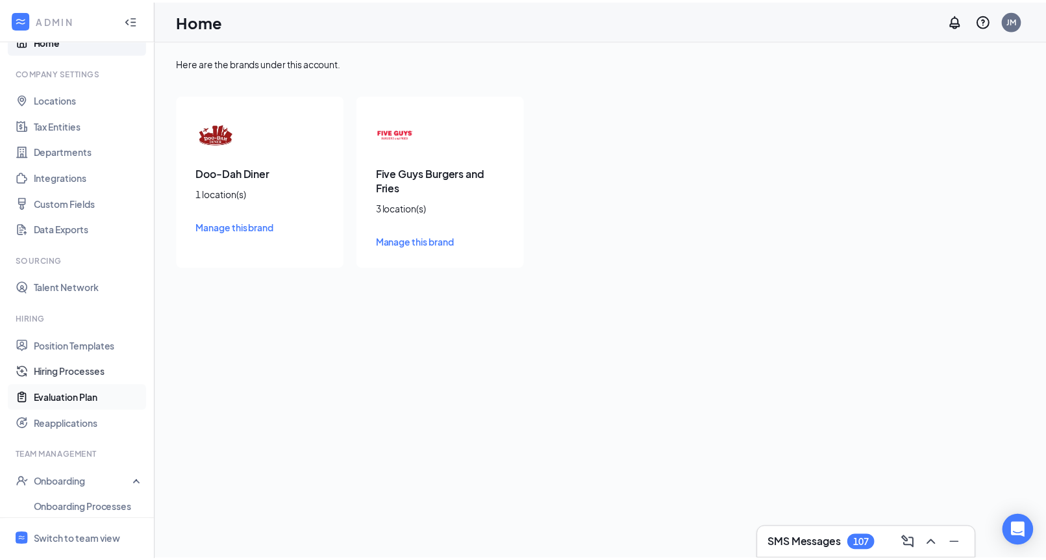
scroll to position [27, 0]
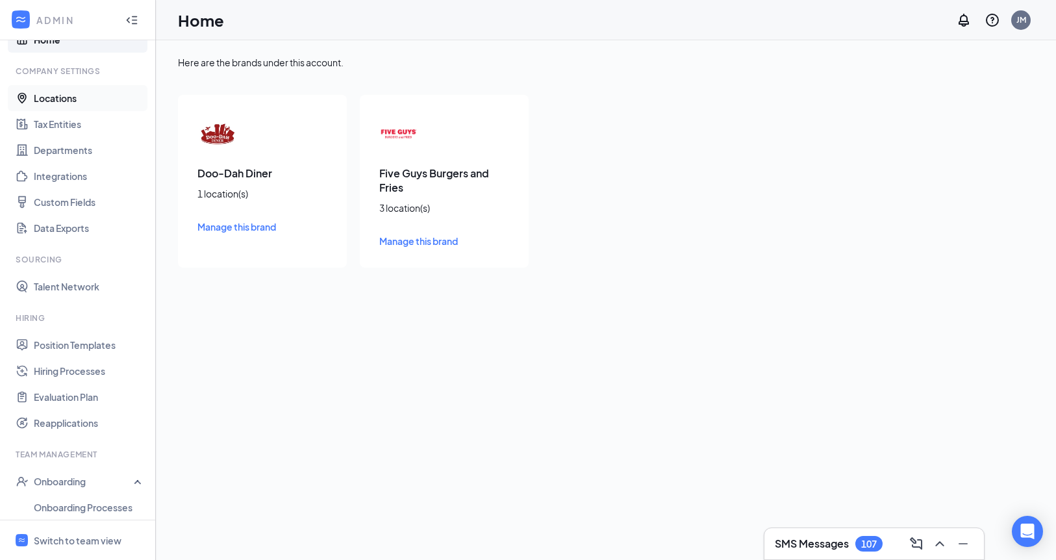
click at [61, 96] on link "Locations" at bounding box center [89, 98] width 111 height 26
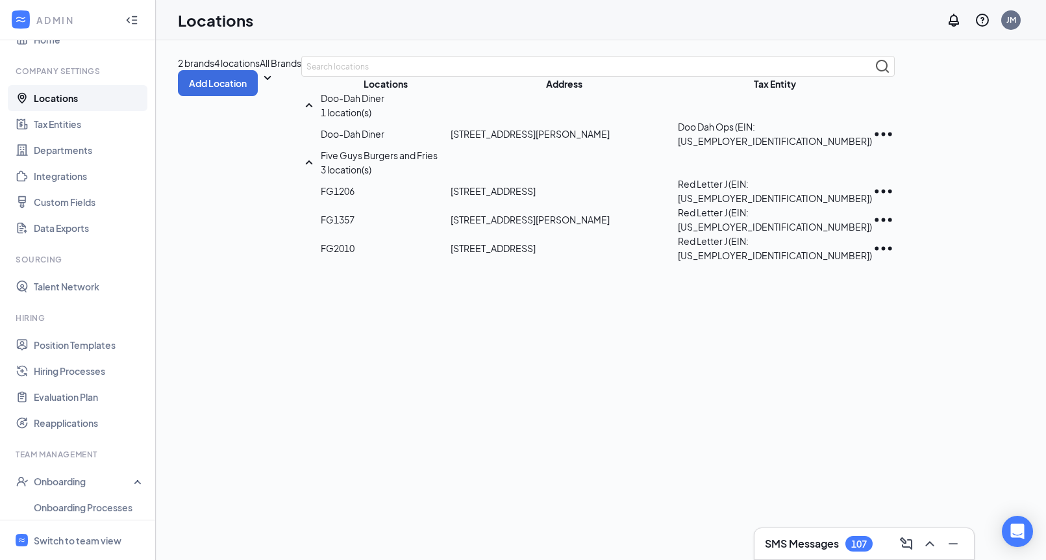
click at [321, 141] on p "Doo-Dah Diner" at bounding box center [386, 134] width 130 height 14
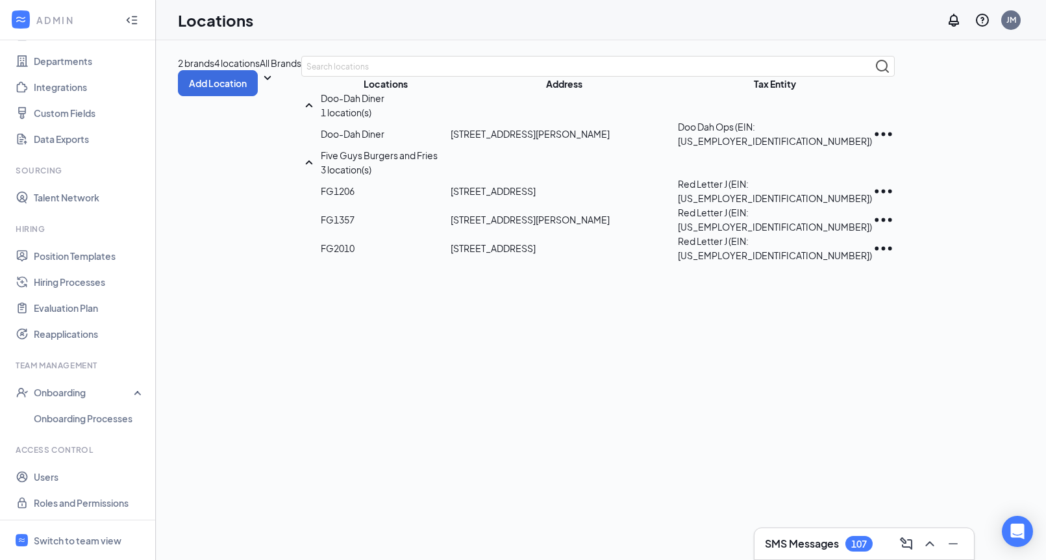
scroll to position [117, 0]
click at [64, 538] on div "Switch to team view" at bounding box center [78, 540] width 88 height 13
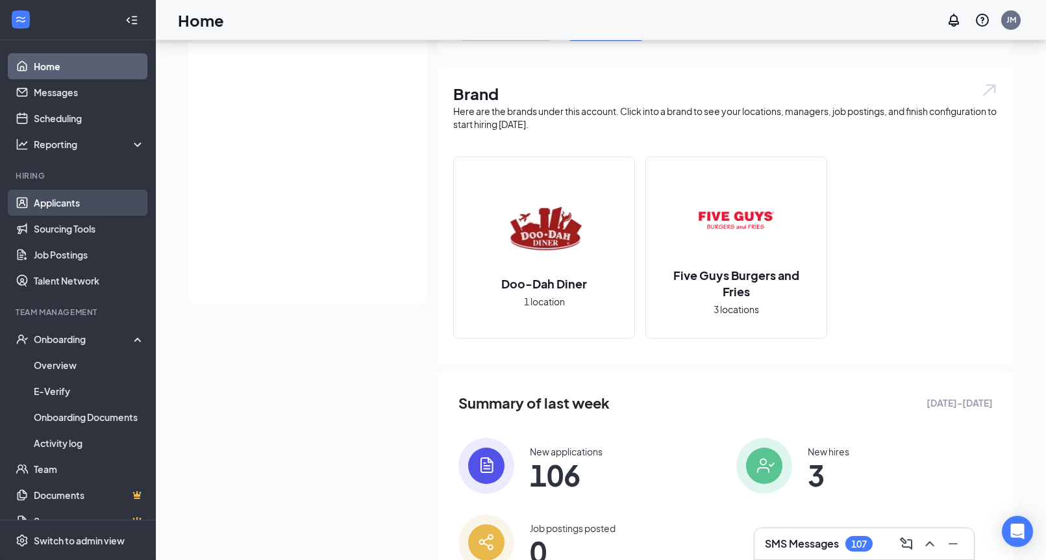
click at [57, 204] on link "Applicants" at bounding box center [89, 203] width 111 height 26
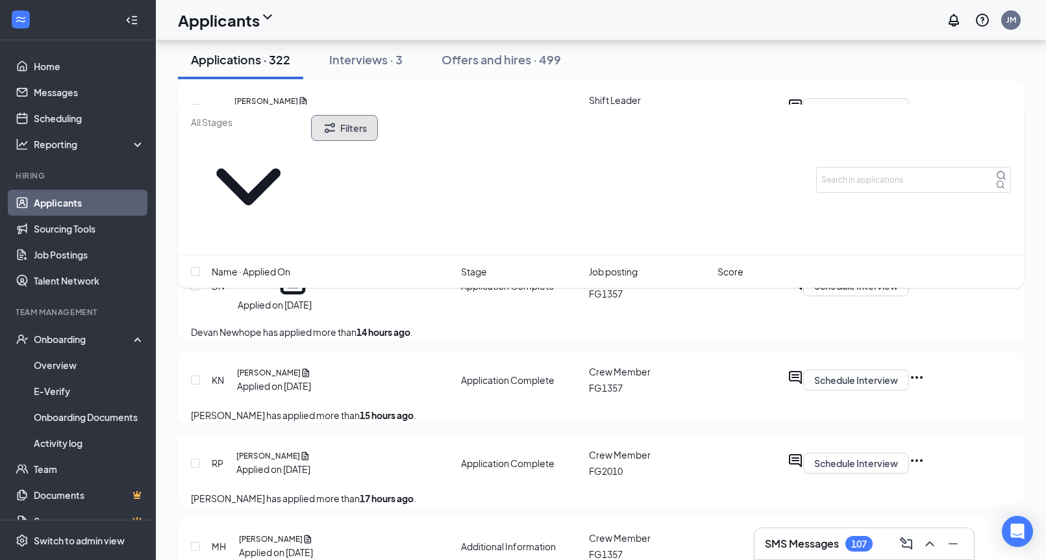
click at [378, 127] on button "Filters" at bounding box center [344, 128] width 67 height 26
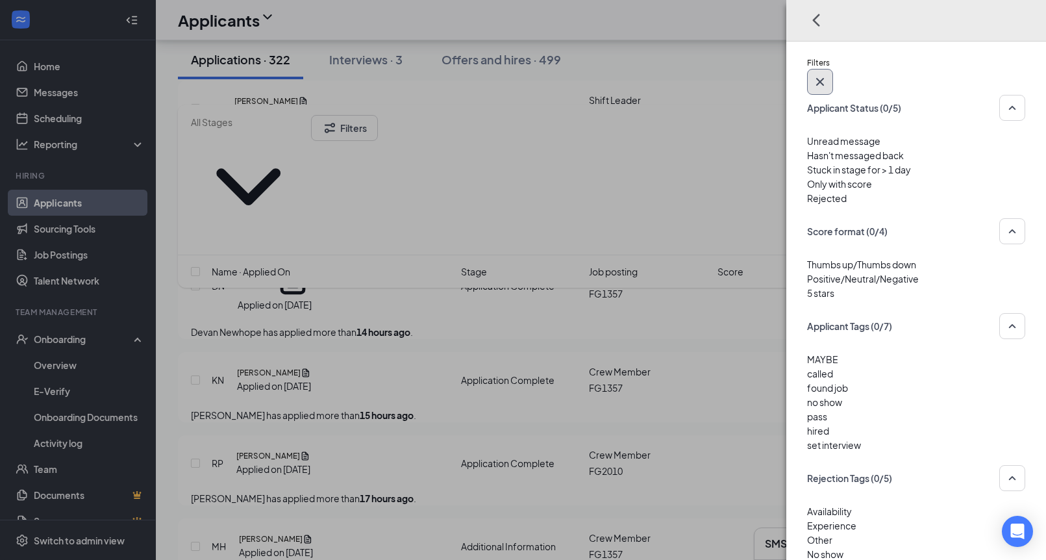
click at [828, 74] on icon "Cross" at bounding box center [820, 82] width 16 height 16
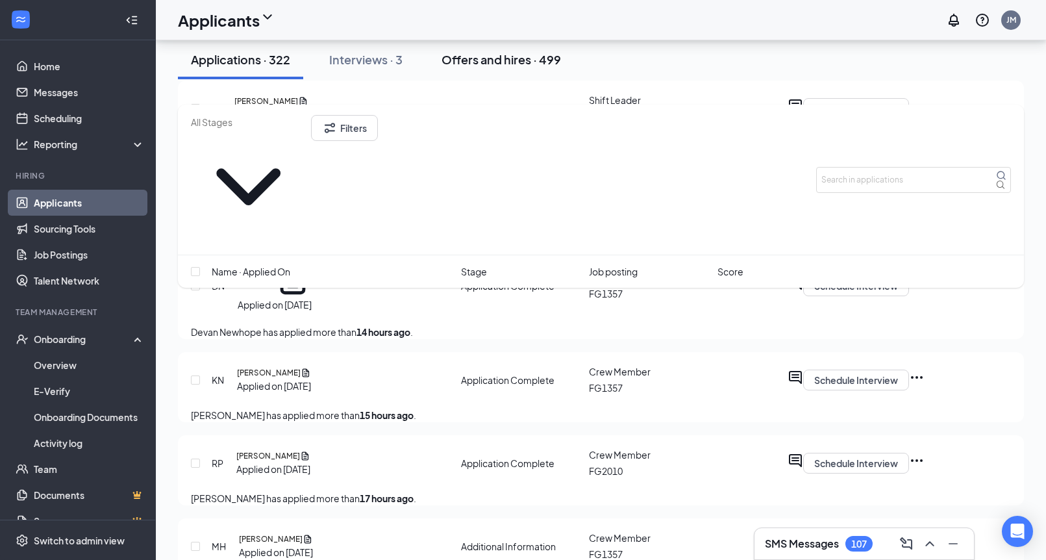
click at [525, 68] on div "Offers and hires · 499" at bounding box center [501, 59] width 119 height 16
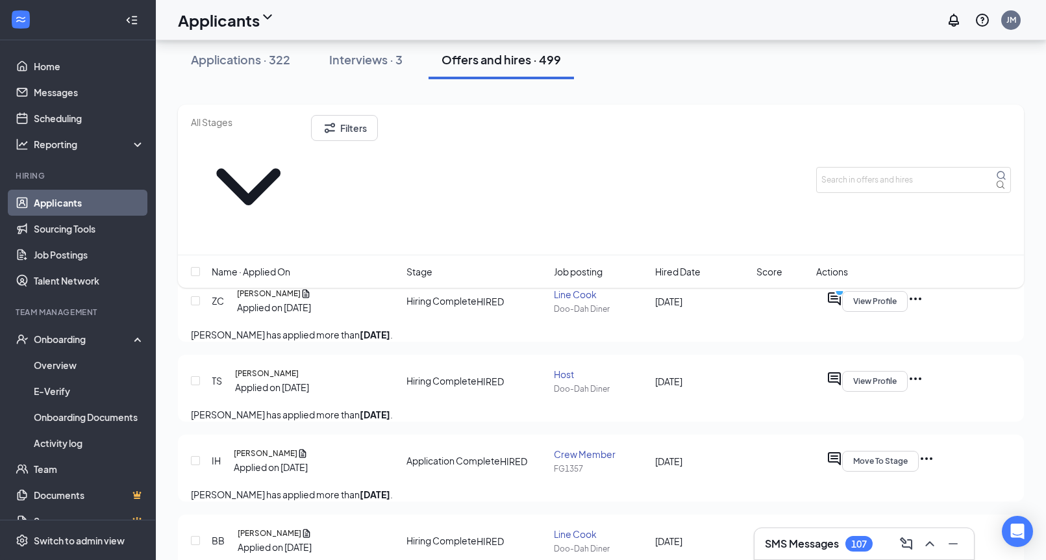
scroll to position [156, 0]
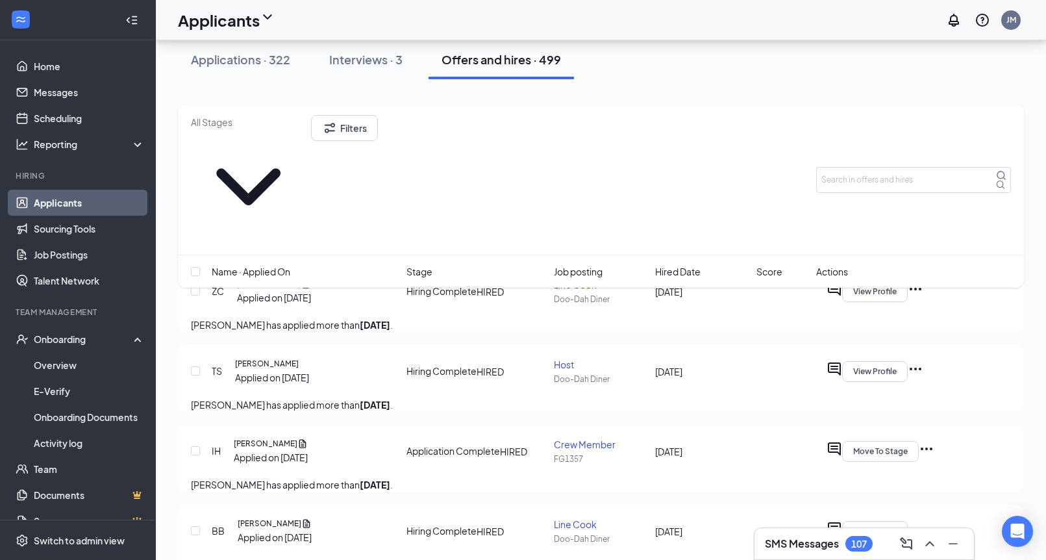
click at [923, 361] on icon "Ellipses" at bounding box center [916, 369] width 16 height 16
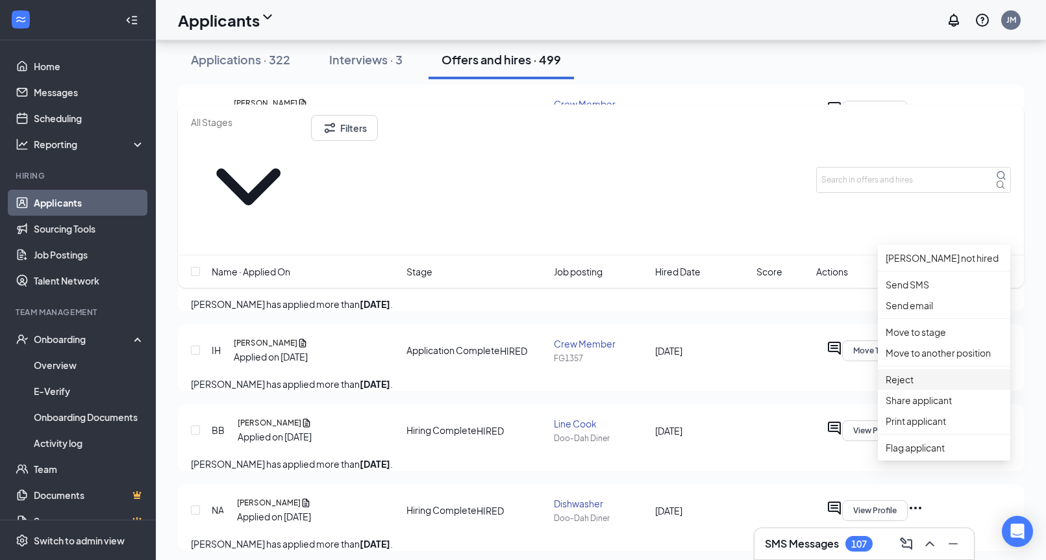
scroll to position [252, 0]
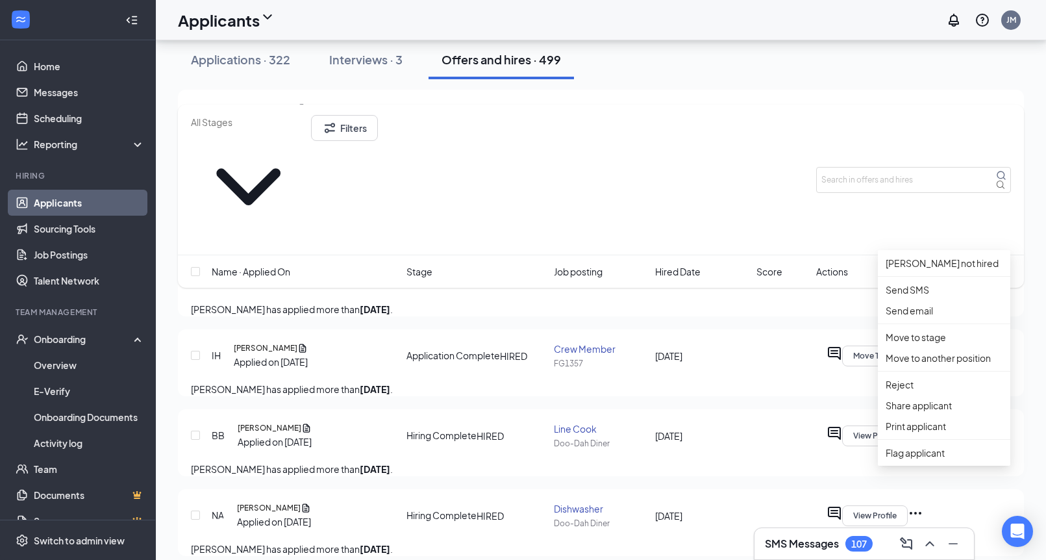
click at [923, 266] on icon "Ellipses" at bounding box center [916, 274] width 16 height 16
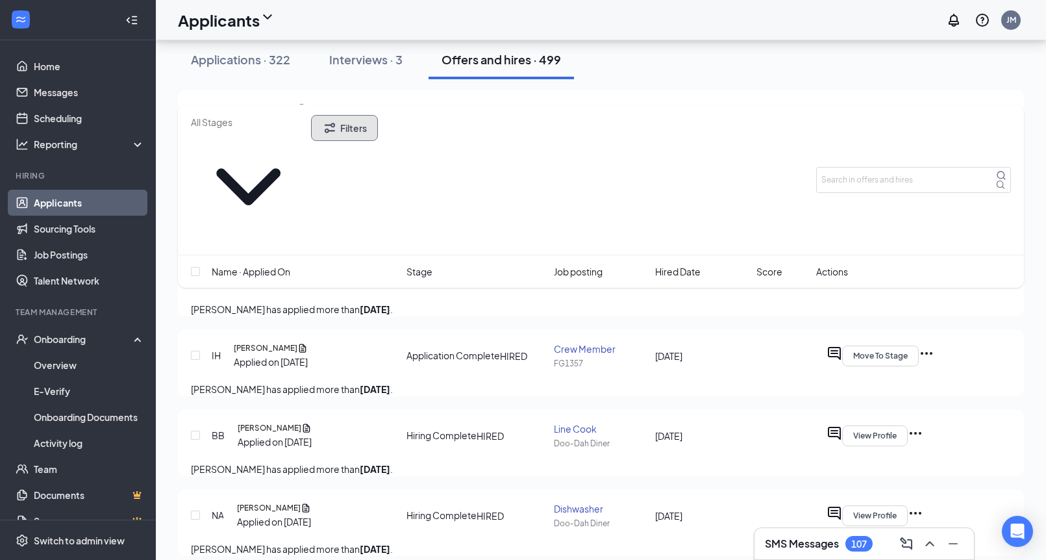
click at [378, 127] on button "Filters" at bounding box center [344, 128] width 67 height 26
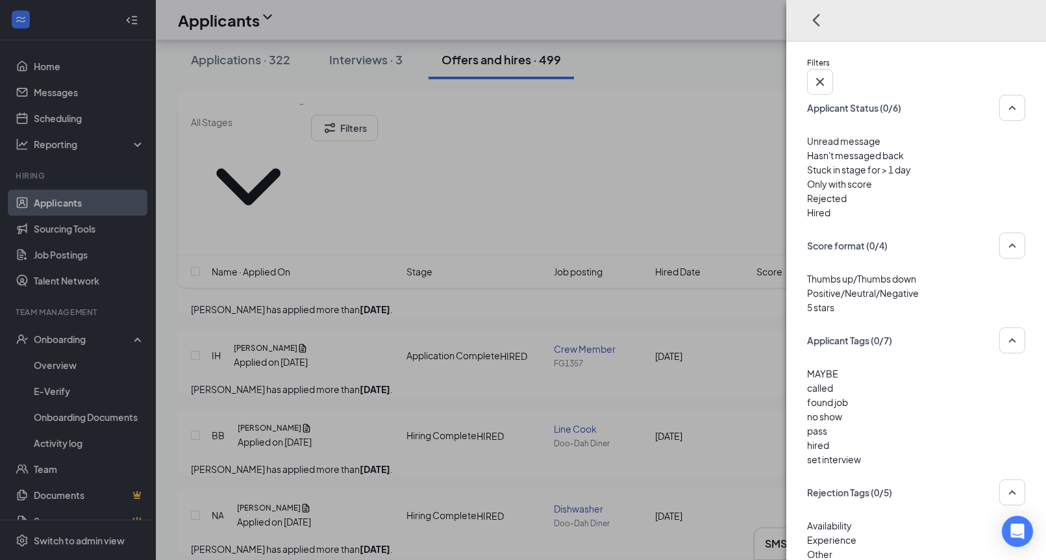
click at [388, 131] on div "Filters Applicant Status (0/6) Unread message Hasn't messaged back Stuck in sta…" at bounding box center [523, 280] width 1046 height 560
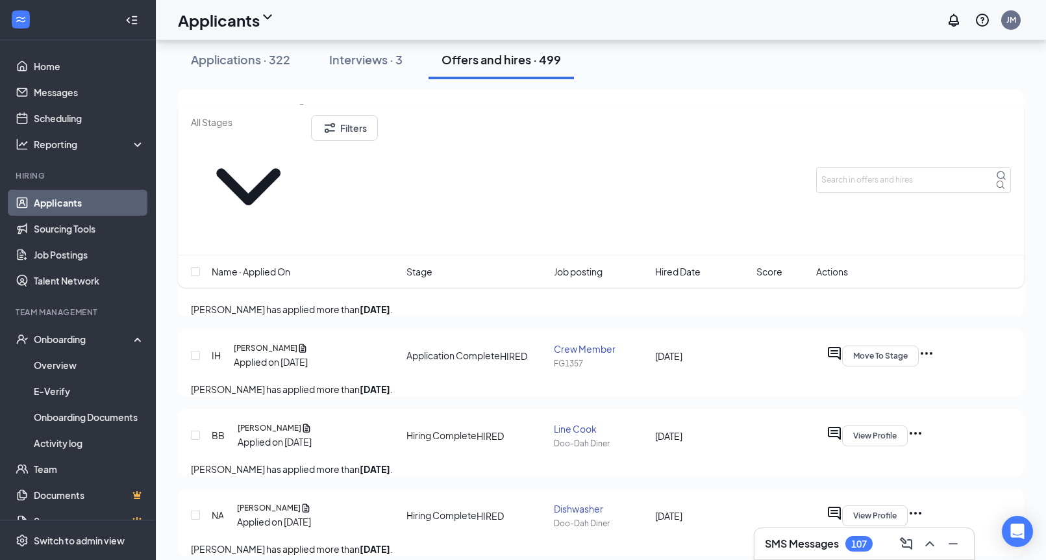
click at [306, 129] on icon "ChevronDown" at bounding box center [248, 186] width 115 height 115
click at [677, 264] on span "Hired Date" at bounding box center [677, 271] width 45 height 14
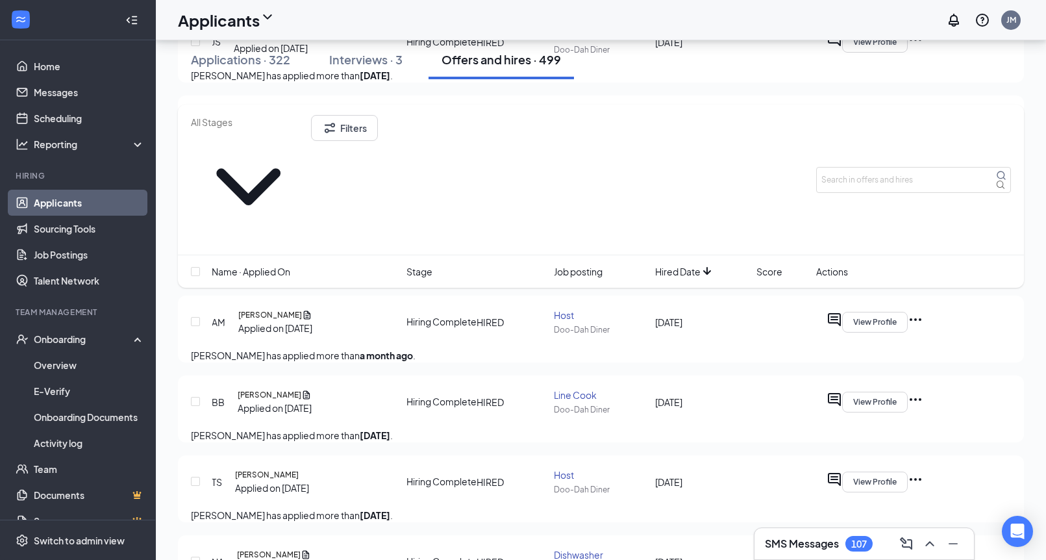
scroll to position [779, 0]
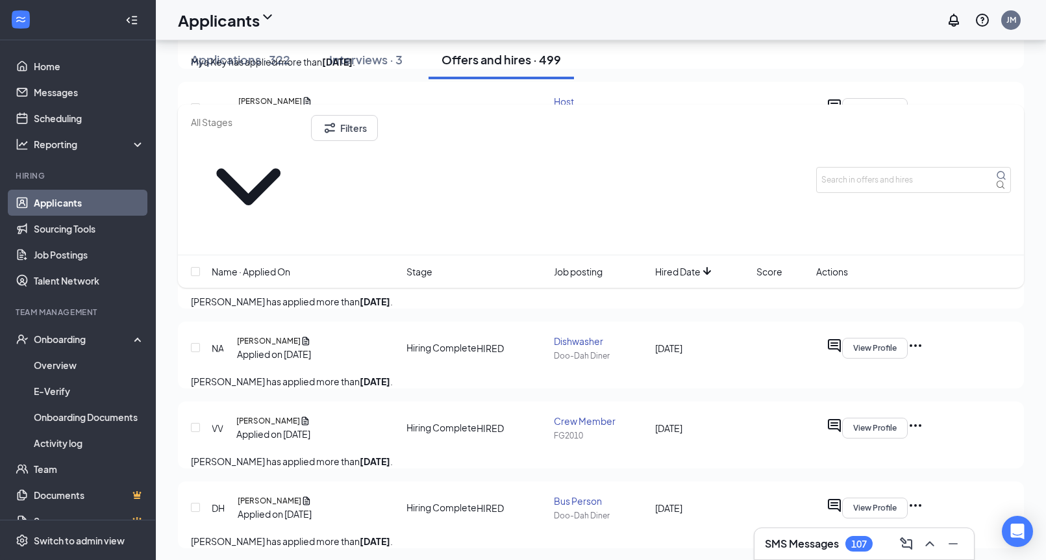
click at [58, 198] on link "Applicants" at bounding box center [89, 203] width 111 height 26
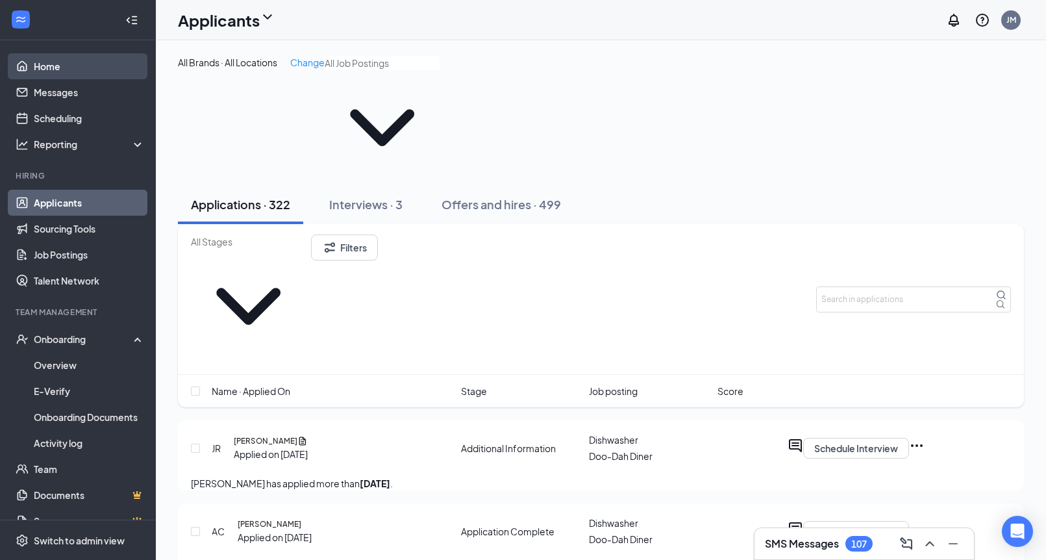
click at [55, 72] on link "Home" at bounding box center [89, 66] width 111 height 26
